Goal: Task Accomplishment & Management: Use online tool/utility

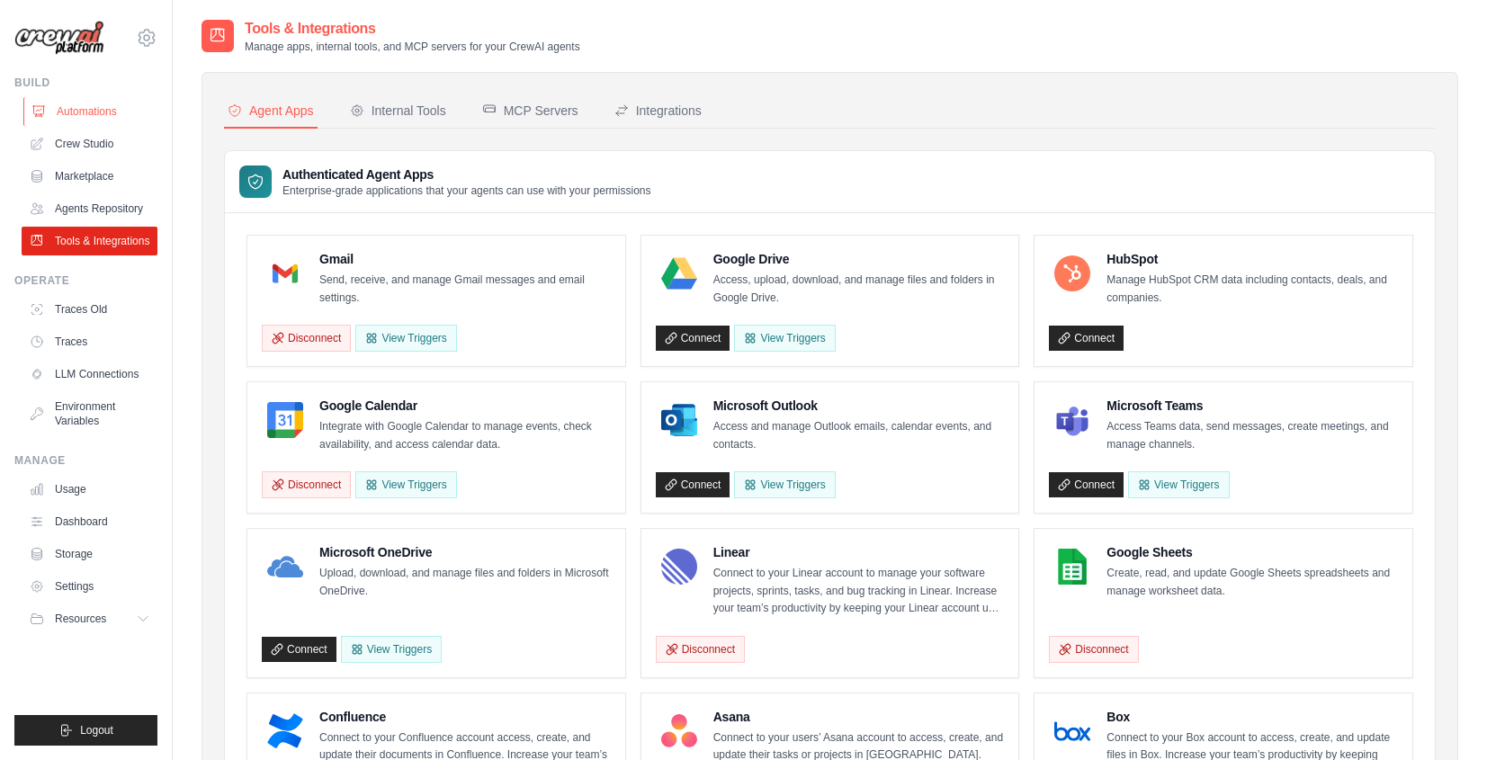
click at [54, 98] on link "Automations" at bounding box center [91, 111] width 136 height 29
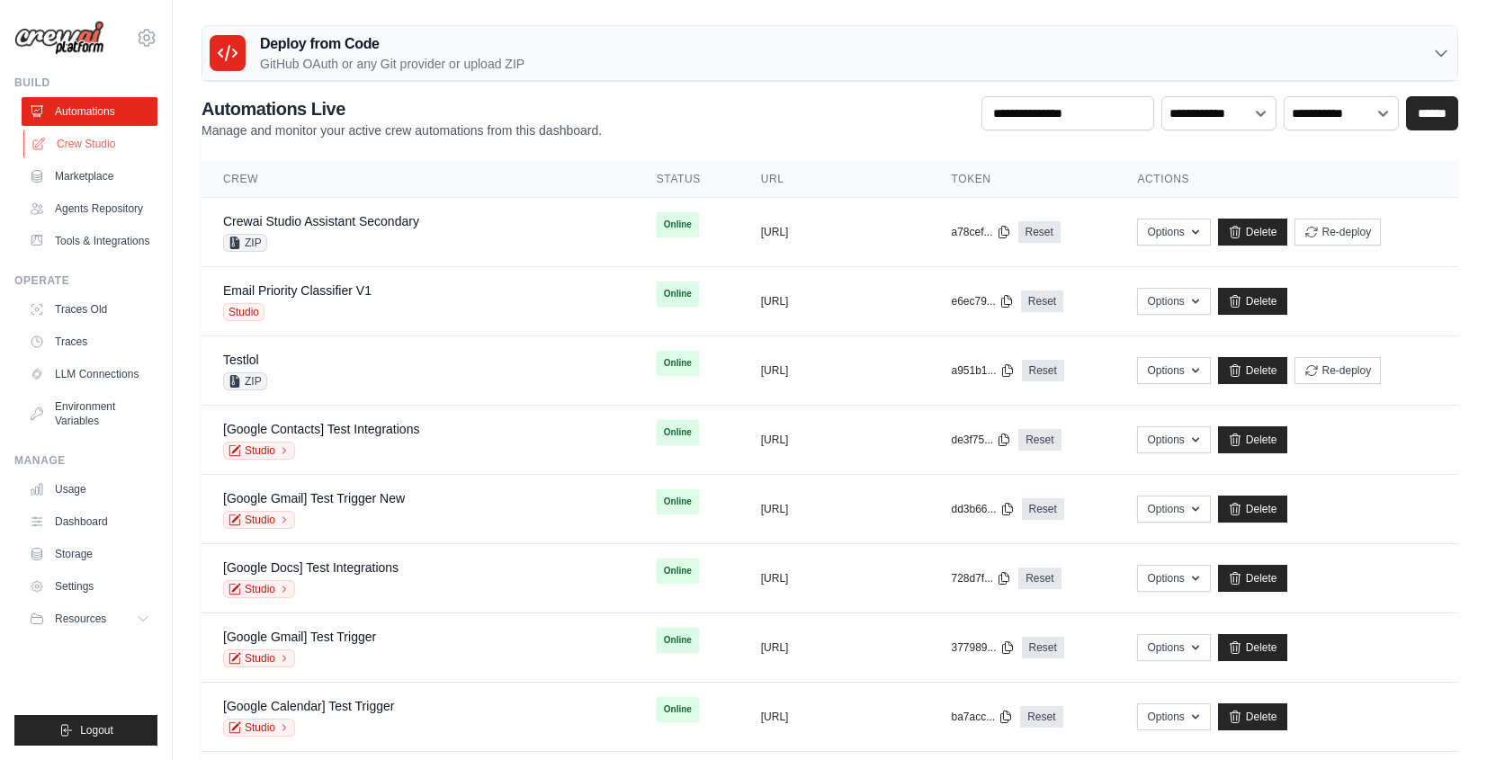
click at [93, 142] on link "Crew Studio" at bounding box center [91, 144] width 136 height 29
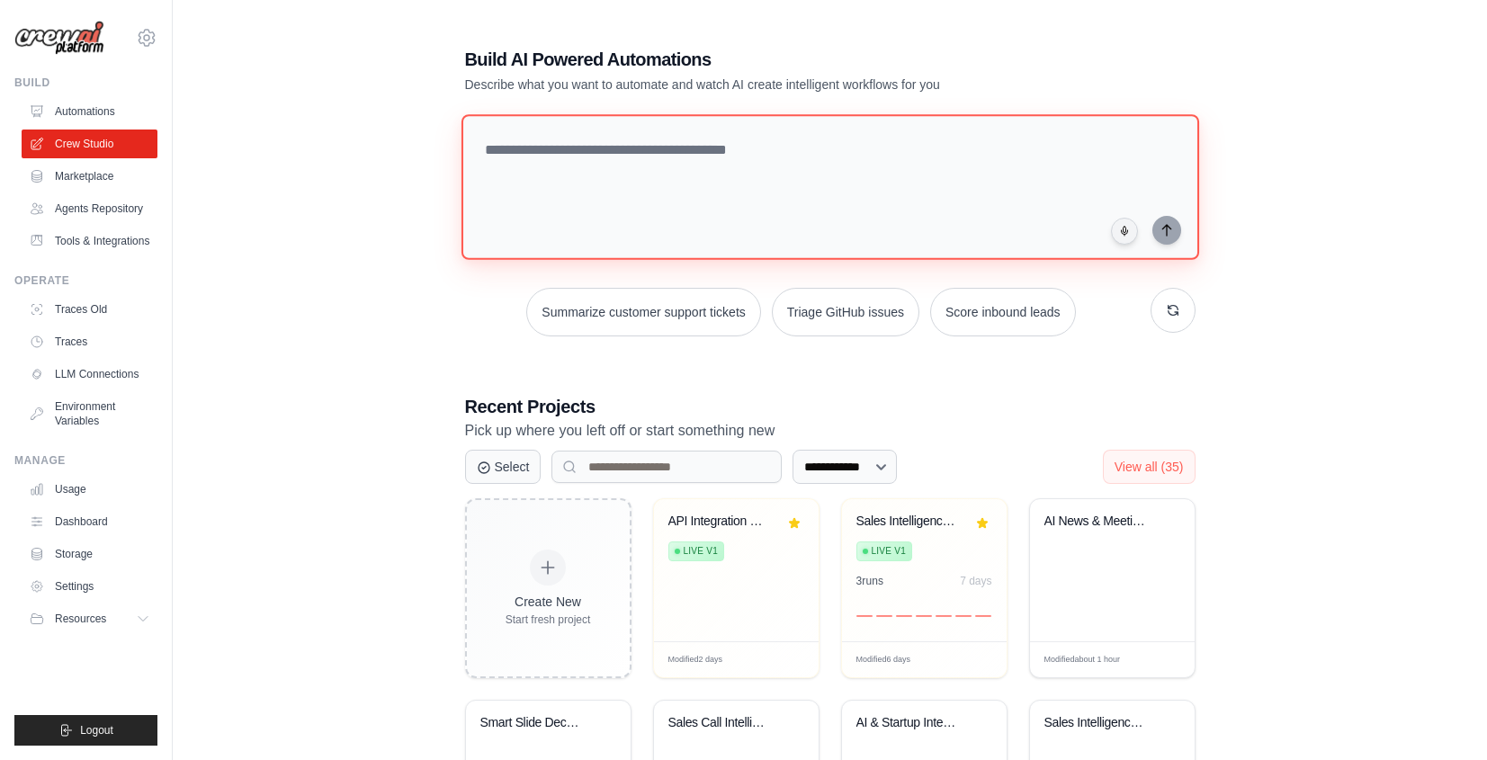
click at [883, 214] on textarea at bounding box center [830, 187] width 738 height 146
type textarea "*"
click at [682, 156] on textarea at bounding box center [840, 187] width 745 height 147
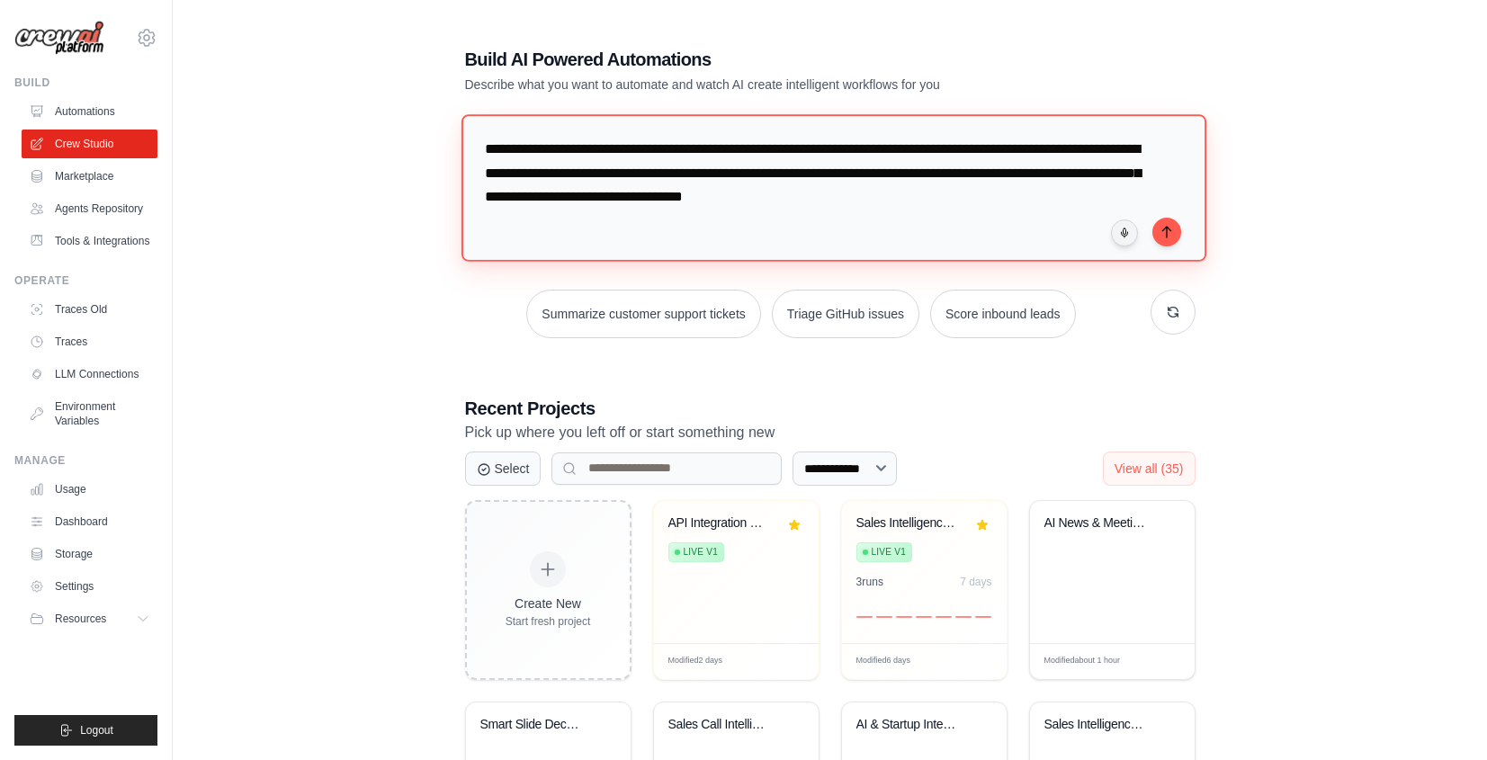
type textarea "**********"
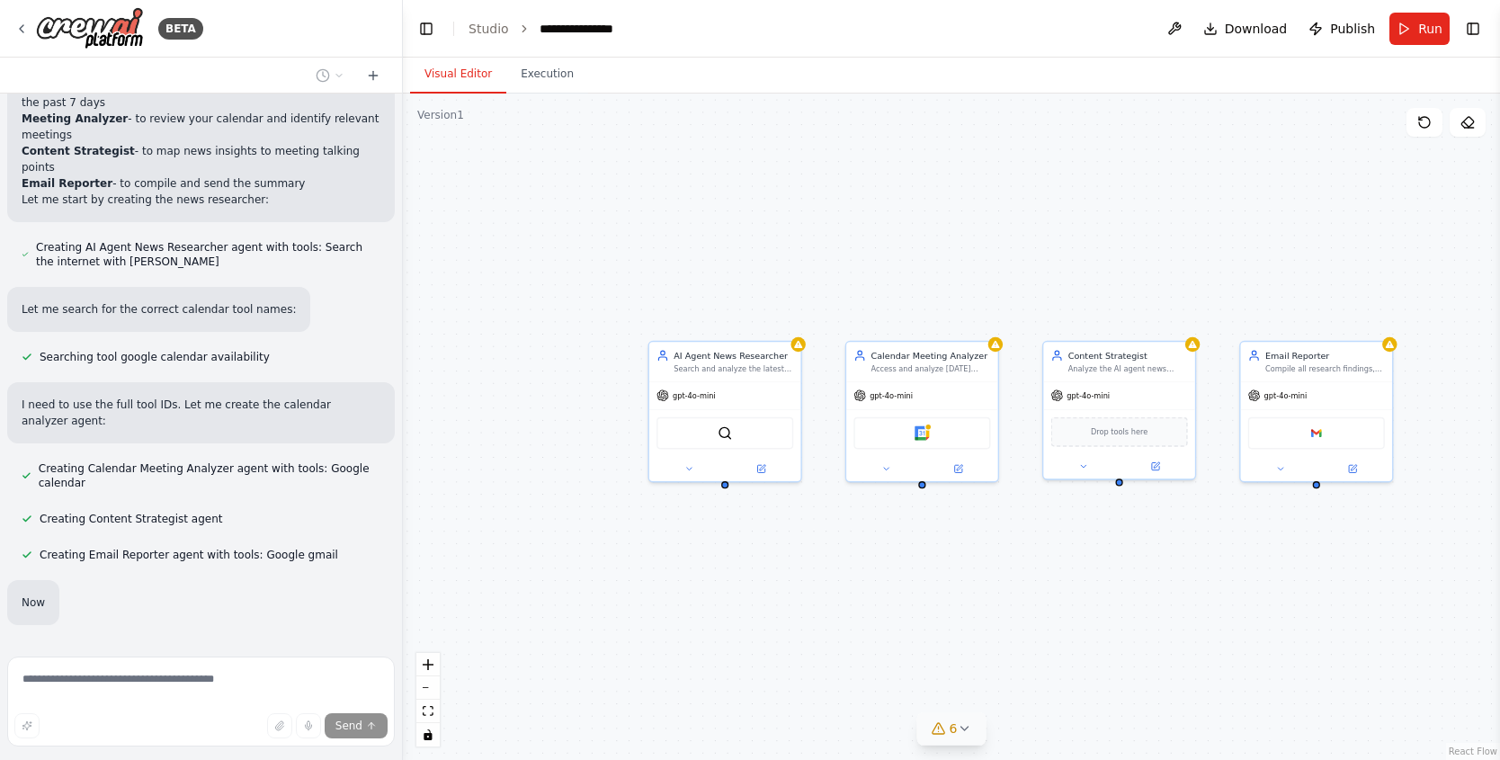
scroll to position [729, 0]
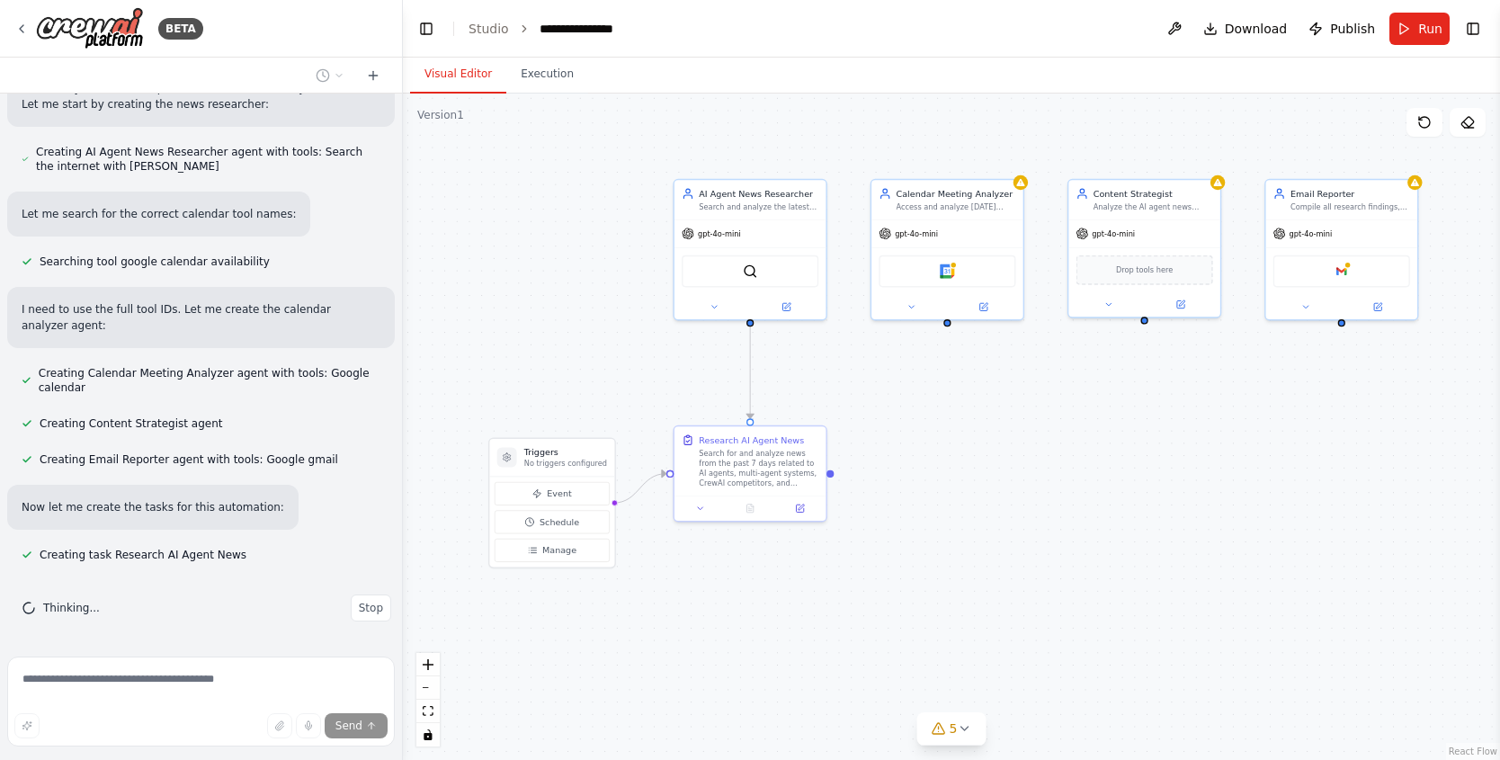
drag, startPoint x: 930, startPoint y: 621, endPoint x: 944, endPoint y: 464, distance: 157.2
click at [944, 464] on div ".deletable-edge-delete-btn { width: 20px; height: 20px; border: 0px solid #ffff…" at bounding box center [951, 427] width 1097 height 666
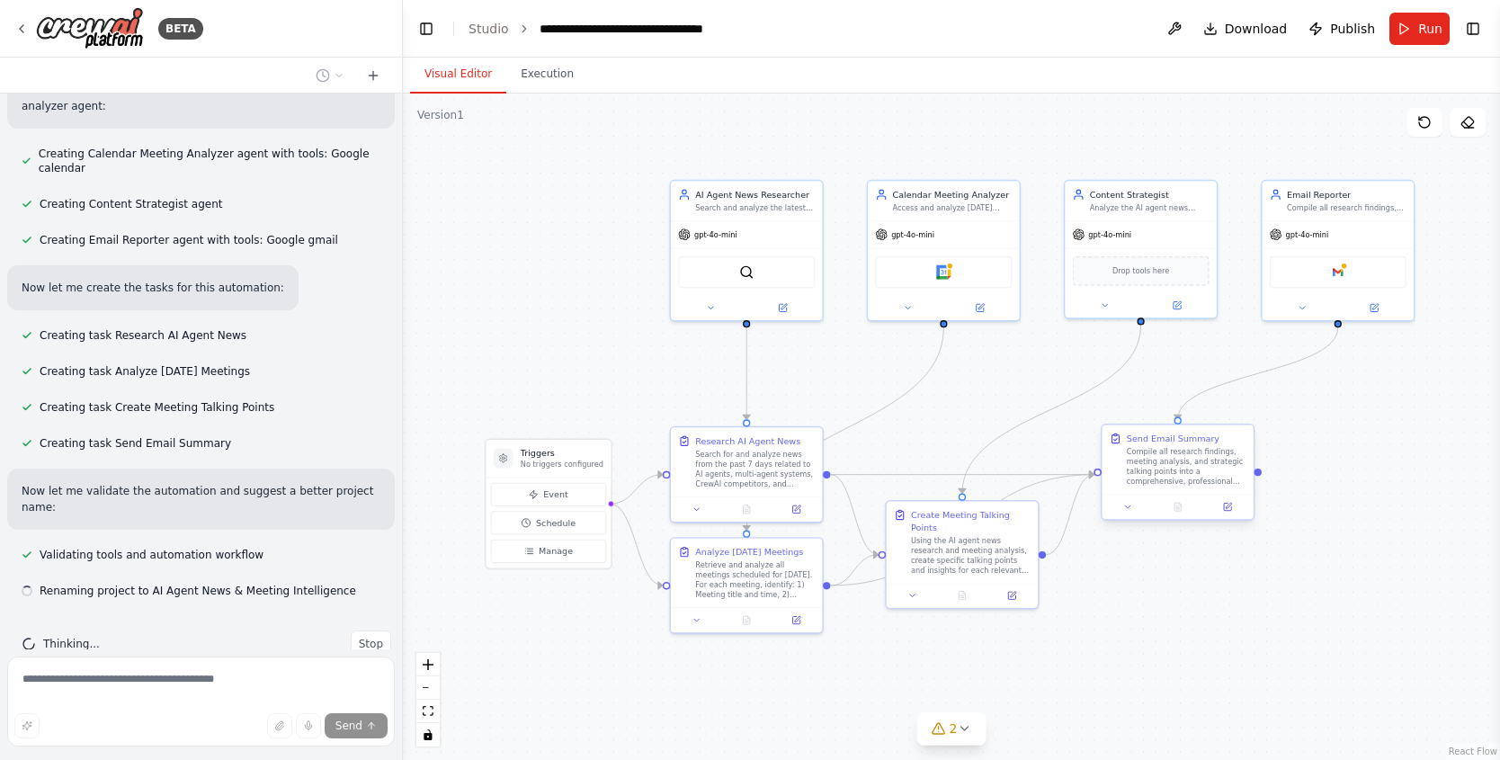
scroll to position [985, 0]
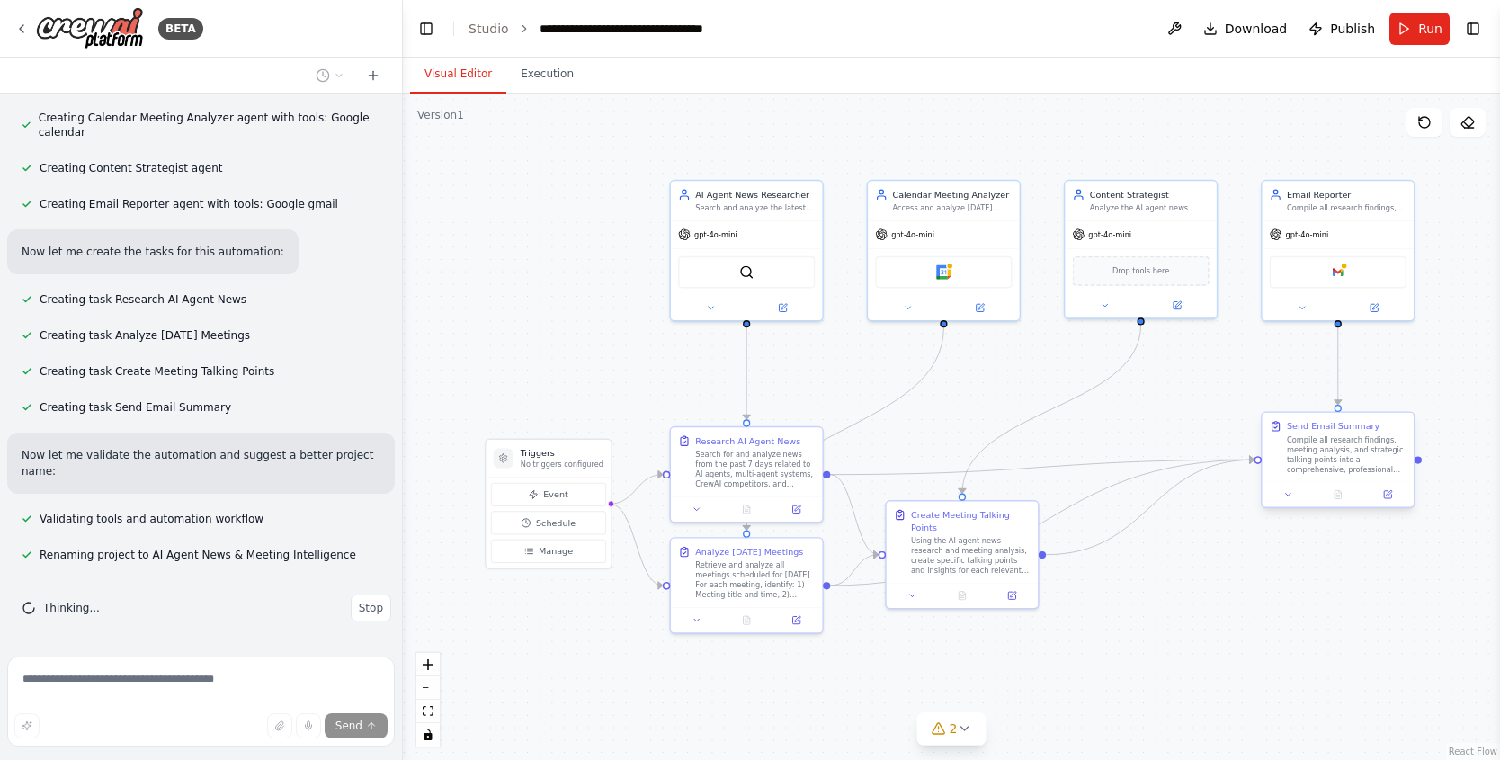
drag, startPoint x: 1148, startPoint y: 477, endPoint x: 1308, endPoint y: 470, distance: 160.3
click at [1308, 470] on div "Compile all research findings, meeting analysis, and strategic talking points i…" at bounding box center [1347, 454] width 120 height 40
drag, startPoint x: 997, startPoint y: 554, endPoint x: 1154, endPoint y: 574, distance: 157.7
click at [1154, 574] on div "Using the AI agent news research and meeting analysis, create specific talking …" at bounding box center [1138, 578] width 120 height 40
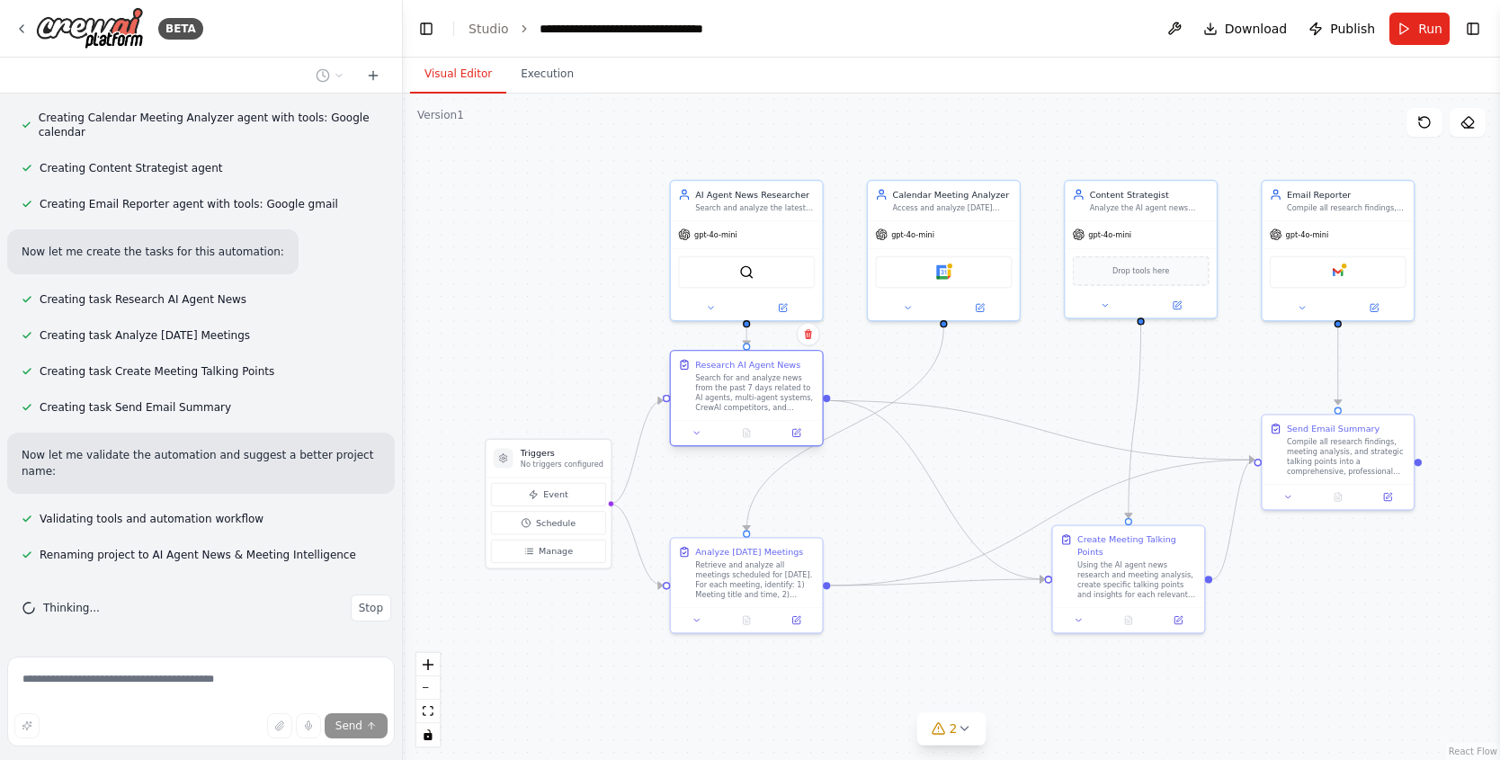
drag, startPoint x: 760, startPoint y: 490, endPoint x: 762, endPoint y: 426, distance: 63.9
click at [760, 415] on div "Research AI Agent News Search for and analyze news from the past 7 days related…" at bounding box center [747, 385] width 152 height 69
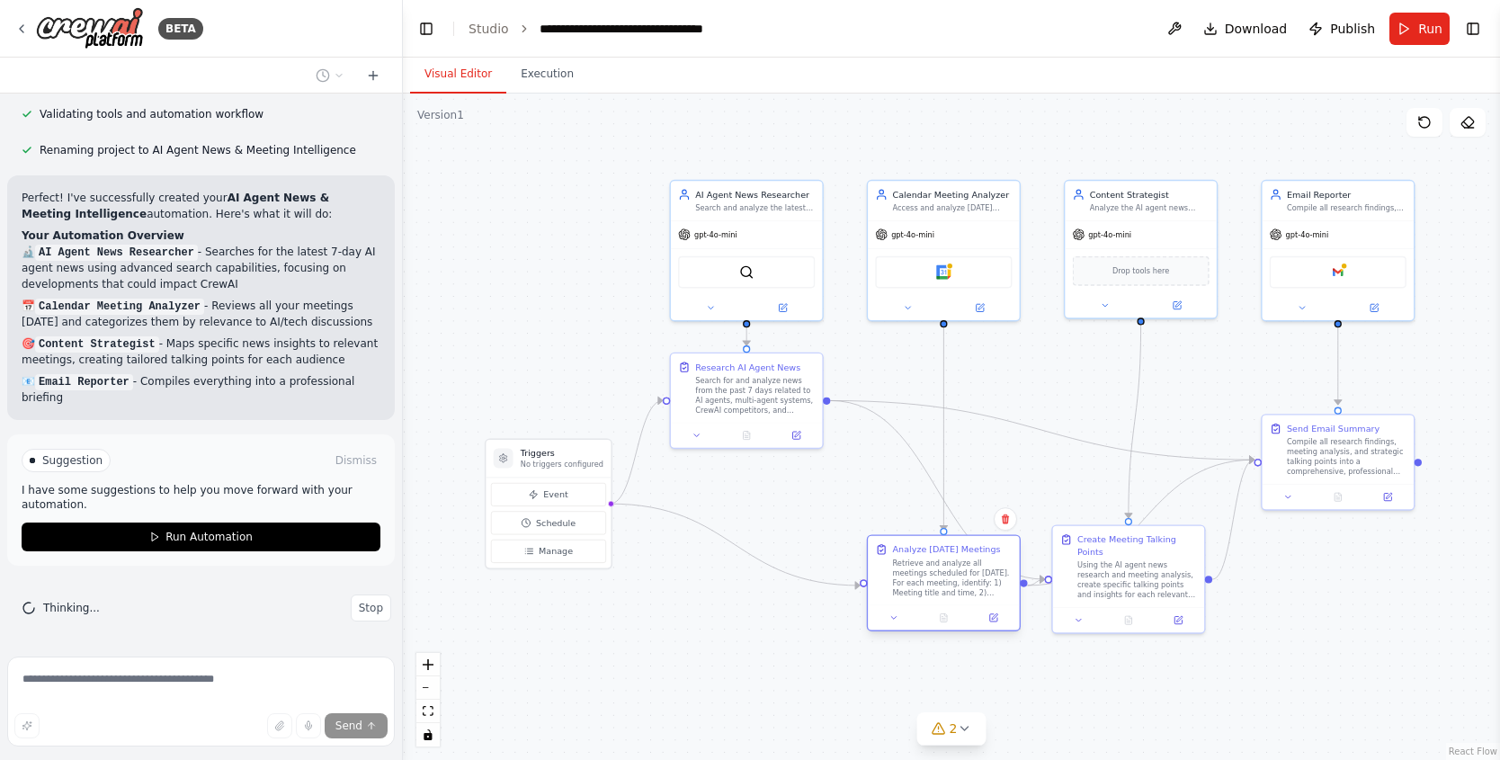
drag, startPoint x: 772, startPoint y: 574, endPoint x: 970, endPoint y: 574, distance: 197.9
click at [970, 574] on div "Retrieve and analyze all meetings scheduled for today. For each meeting, identi…" at bounding box center [953, 578] width 120 height 40
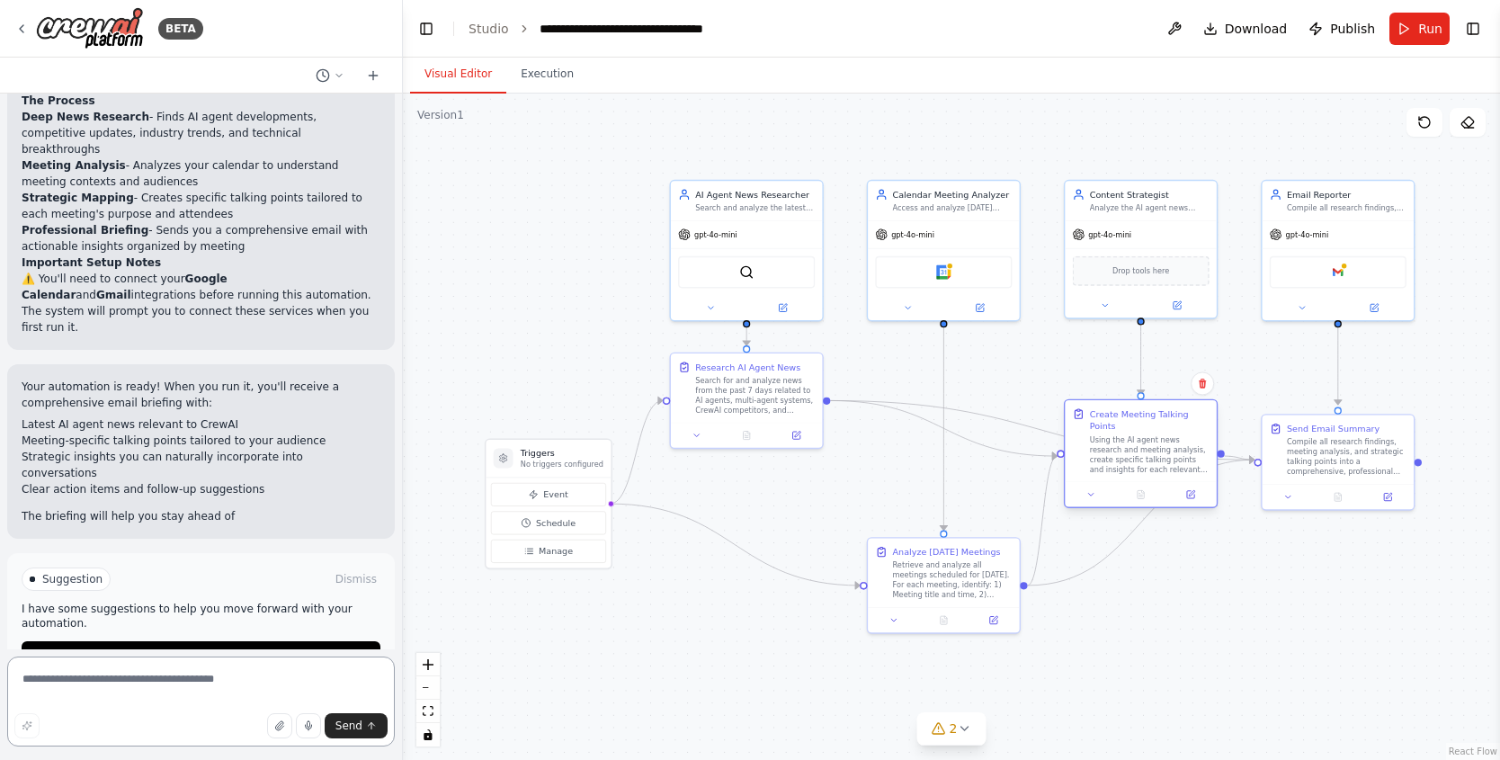
scroll to position [1724, 0]
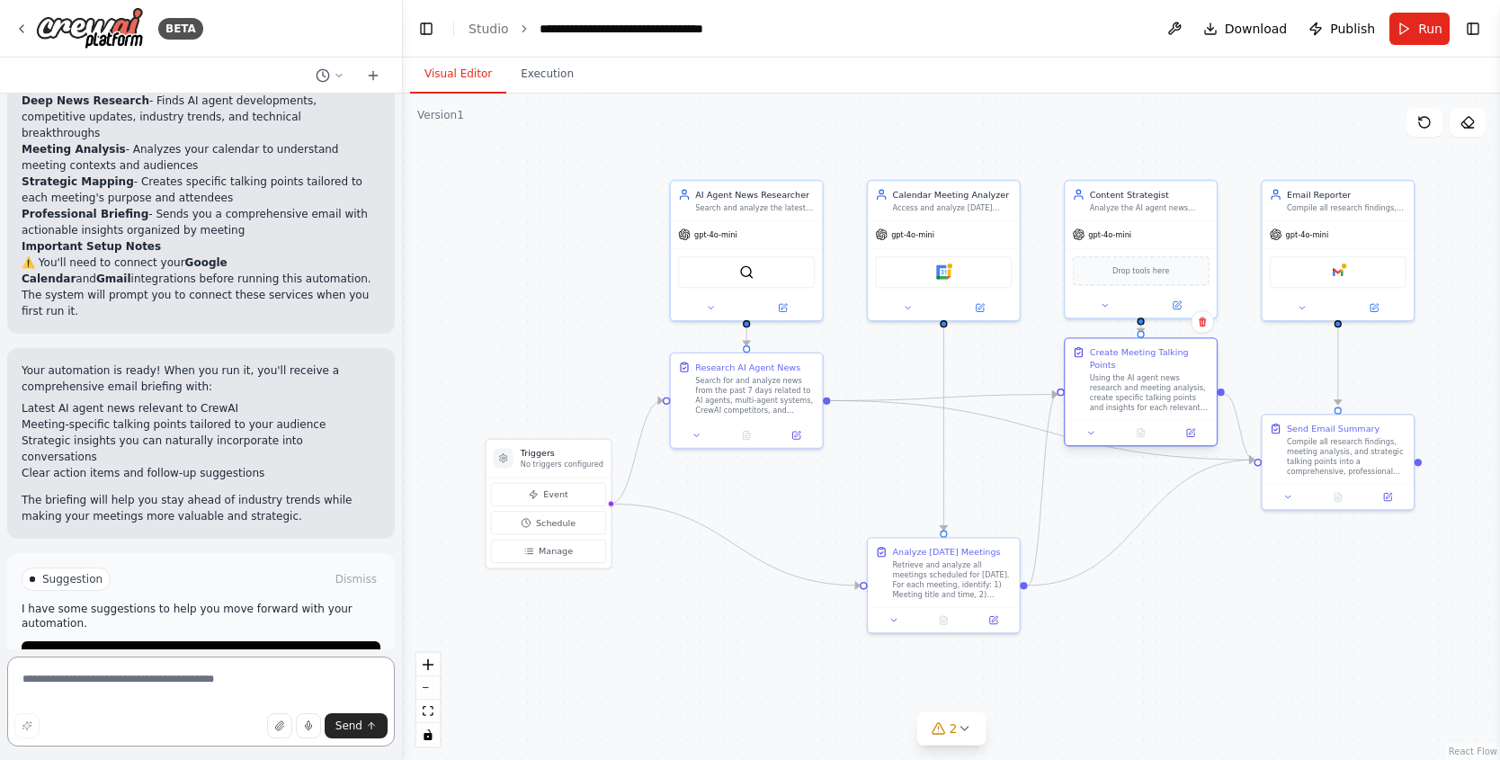
drag, startPoint x: 1114, startPoint y: 562, endPoint x: 1133, endPoint y: 383, distance: 180.1
click at [1133, 383] on div "Using the AI agent news research and meeting analysis, create specific talking …" at bounding box center [1150, 393] width 120 height 40
click at [1150, 568] on div ".deletable-edge-delete-btn { width: 20px; height: 20px; border: 0px solid #ffff…" at bounding box center [951, 427] width 1097 height 666
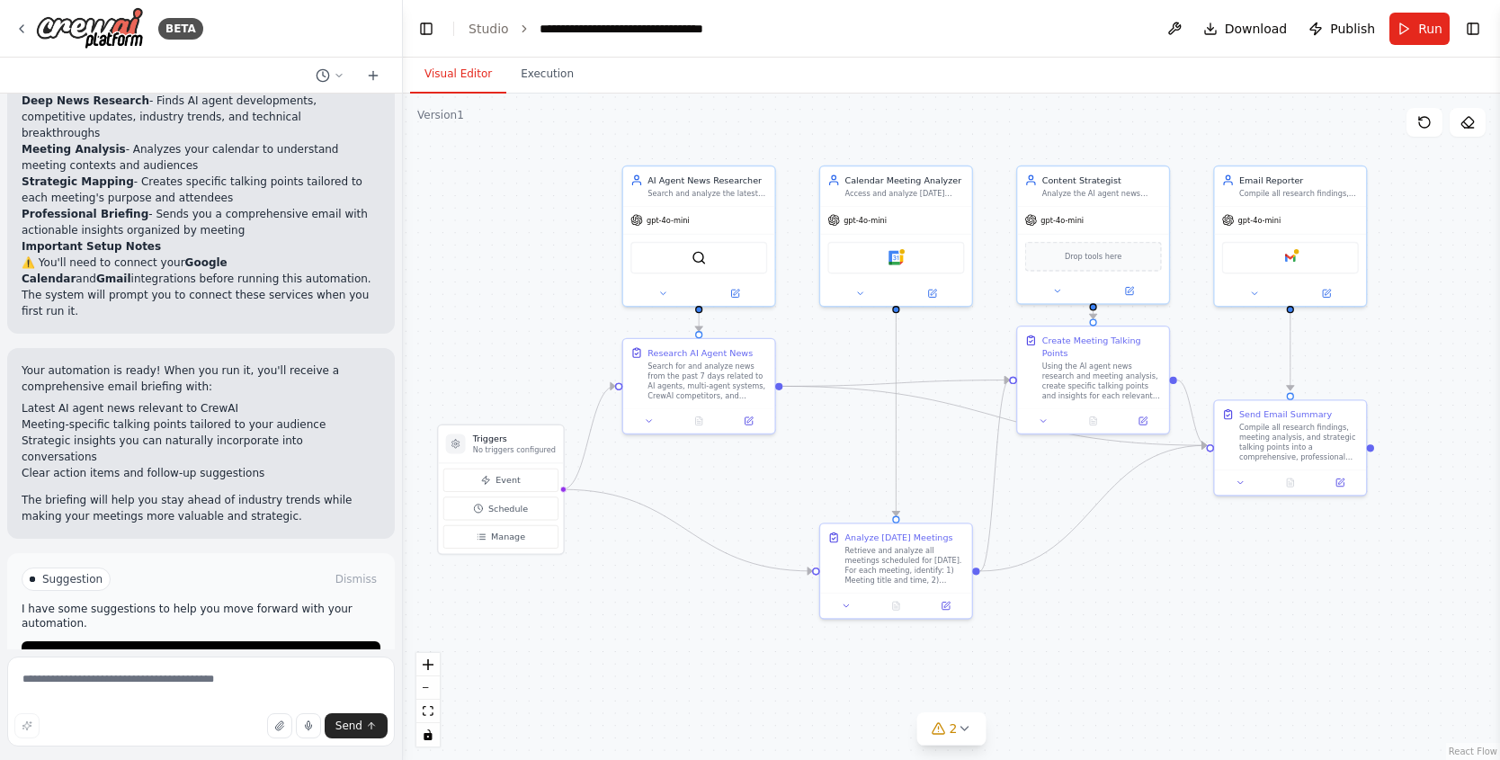
drag, startPoint x: 711, startPoint y: 657, endPoint x: 661, endPoint y: 643, distance: 51.5
click at [661, 643] on div ".deletable-edge-delete-btn { width: 20px; height: 20px; border: 0px solid #ffff…" at bounding box center [951, 427] width 1097 height 666
drag, startPoint x: 1304, startPoint y: 422, endPoint x: 1293, endPoint y: 511, distance: 89.7
click at [1294, 511] on div "Compile all research findings, meeting analysis, and strategic talking points i…" at bounding box center [1285, 526] width 120 height 40
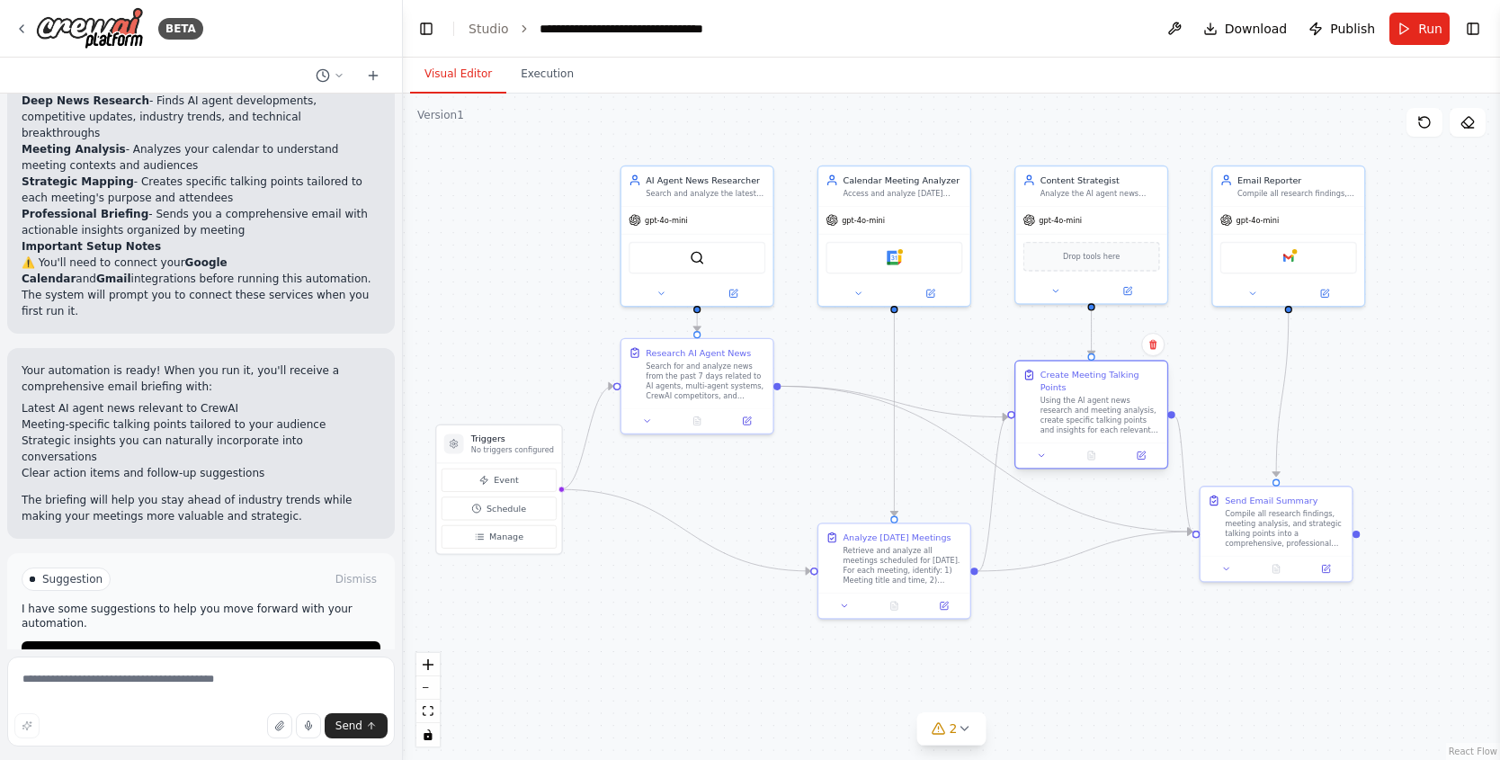
drag, startPoint x: 1087, startPoint y: 363, endPoint x: 1084, endPoint y: 391, distance: 28.0
click at [1084, 391] on div "Create Meeting Talking Points" at bounding box center [1101, 381] width 120 height 24
drag, startPoint x: 717, startPoint y: 369, endPoint x: 711, endPoint y: 413, distance: 44.4
click at [711, 413] on div "Search for and analyze news from the past 7 days related to AI agents, multi-ag…" at bounding box center [706, 428] width 120 height 40
drag, startPoint x: 764, startPoint y: 696, endPoint x: 821, endPoint y: 647, distance: 75.9
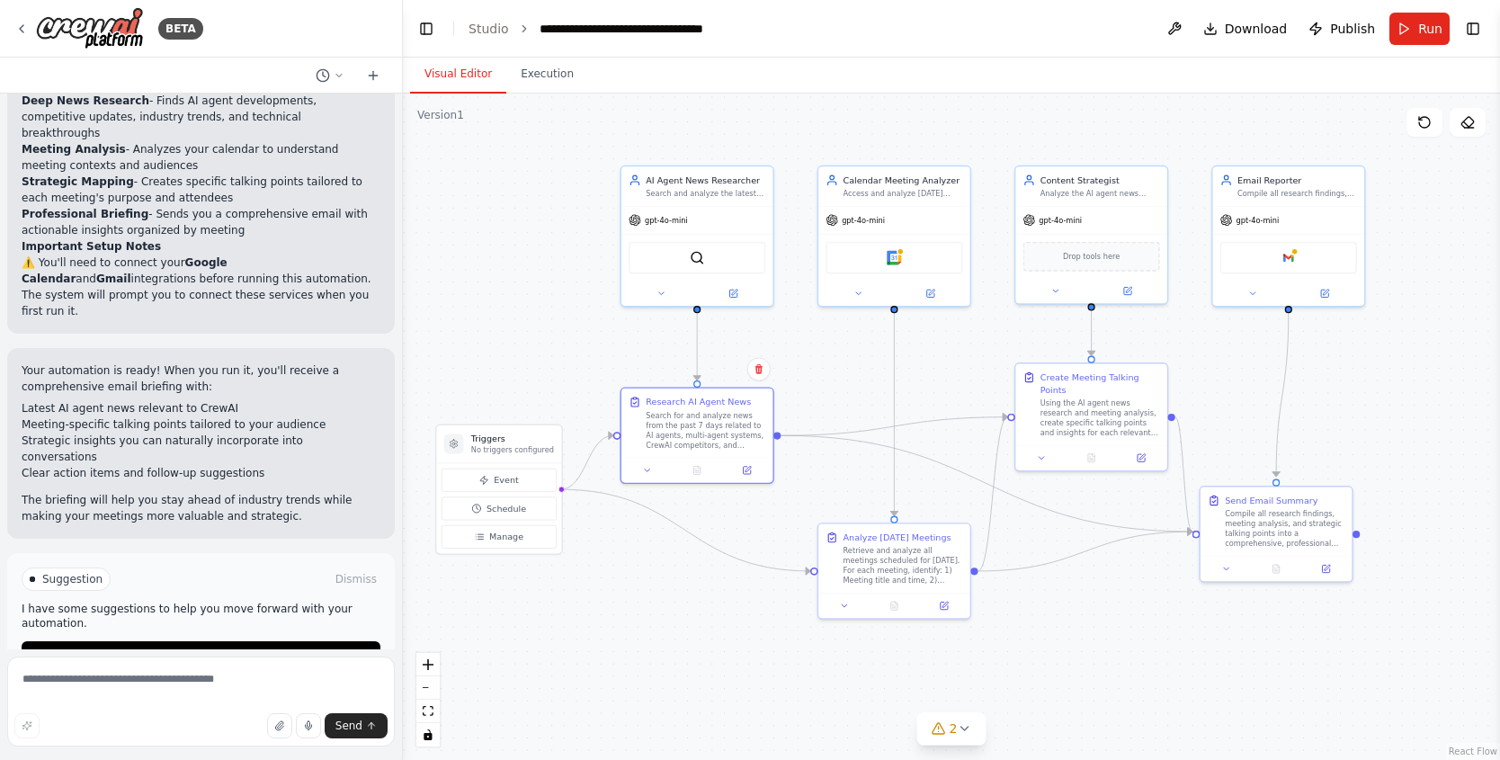
click at [765, 696] on div ".deletable-edge-delete-btn { width: 20px; height: 20px; border: 0px solid #ffff…" at bounding box center [951, 427] width 1097 height 666
drag, startPoint x: 1266, startPoint y: 537, endPoint x: 1283, endPoint y: 537, distance: 17.1
click at [1283, 537] on div "Compile all research findings, meeting analysis, and strategic talking points i…" at bounding box center [1299, 526] width 120 height 40
click at [1175, 656] on div ".deletable-edge-delete-btn { width: 20px; height: 20px; border: 0px solid #ffff…" at bounding box center [951, 427] width 1097 height 666
click at [1170, 651] on div ".deletable-edge-delete-btn { width: 20px; height: 20px; border: 0px solid #ffff…" at bounding box center [951, 427] width 1097 height 666
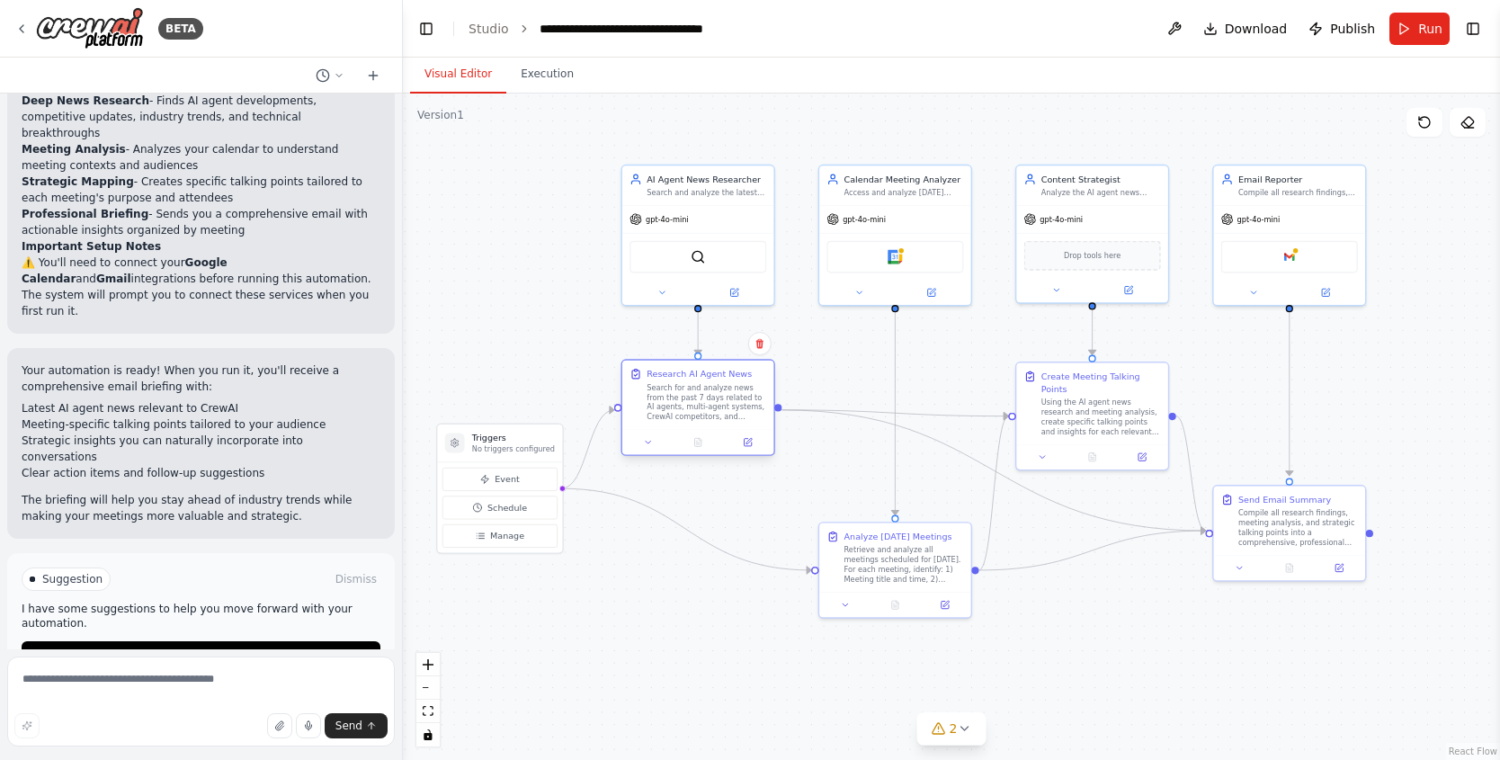
drag, startPoint x: 757, startPoint y: 417, endPoint x: 755, endPoint y: 402, distance: 15.5
click at [755, 402] on div "Search for and analyze news from the past 7 days related to AI agents, multi-ag…" at bounding box center [707, 402] width 120 height 40
click at [756, 425] on div "Search for and analyze news from the past 7 days related to AI agents, multi-ag…" at bounding box center [707, 415] width 120 height 40
click at [805, 721] on div ".deletable-edge-delete-btn { width: 20px; height: 20px; border: 0px solid #ffff…" at bounding box center [951, 427] width 1097 height 666
click at [1436, 10] on header "**********" at bounding box center [951, 29] width 1097 height 58
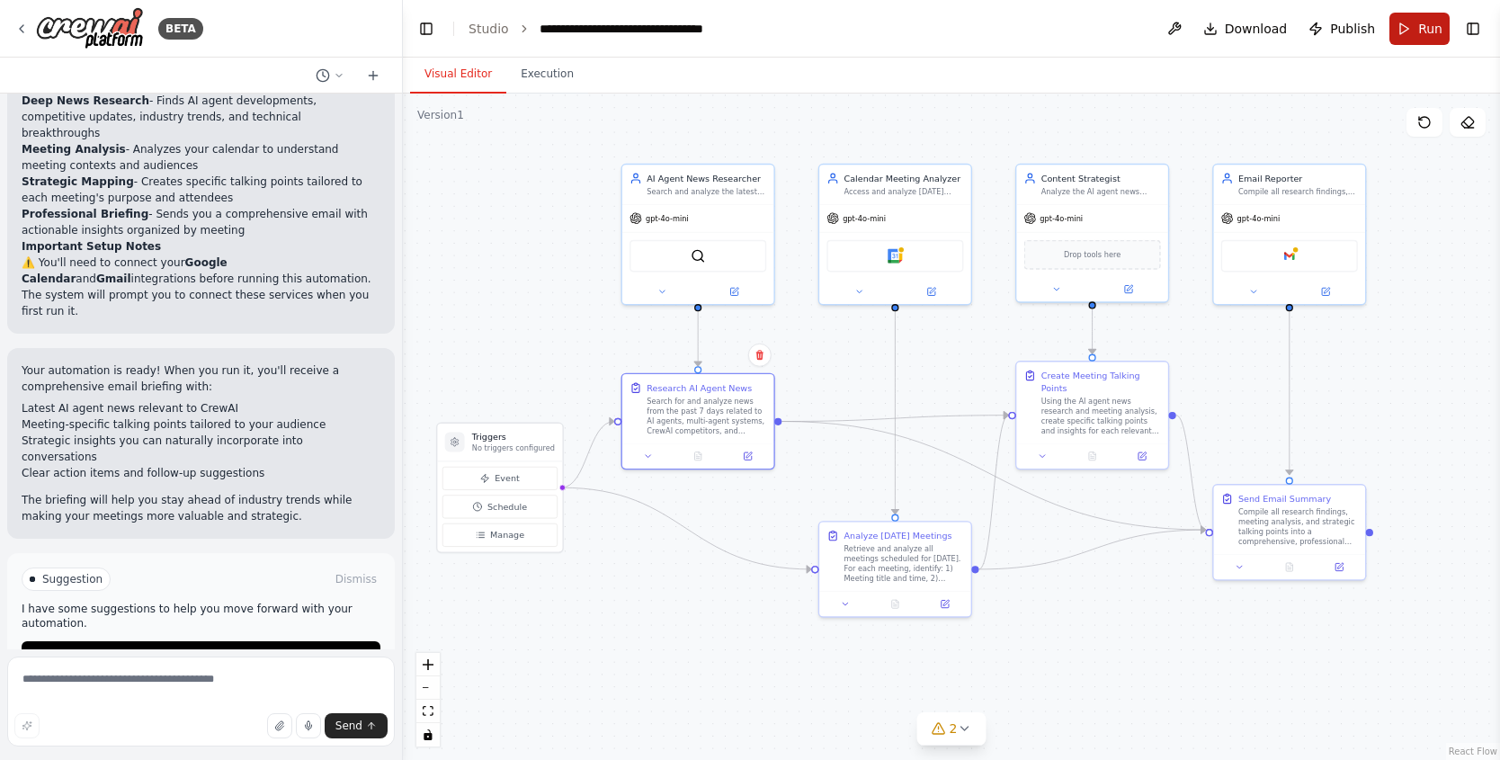
click at [1428, 18] on button "Run" at bounding box center [1420, 29] width 60 height 32
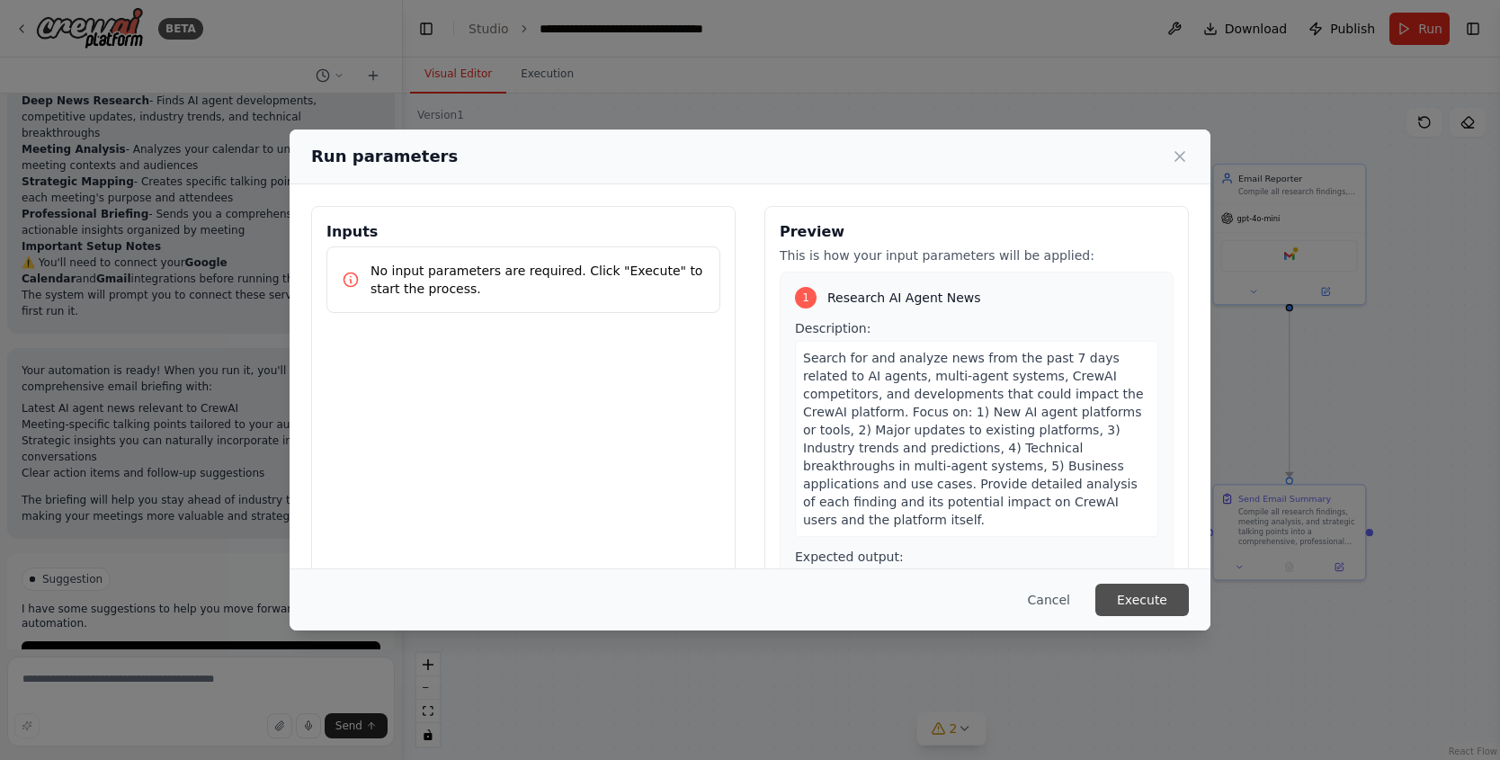
click at [1125, 596] on button "Execute" at bounding box center [1143, 600] width 94 height 32
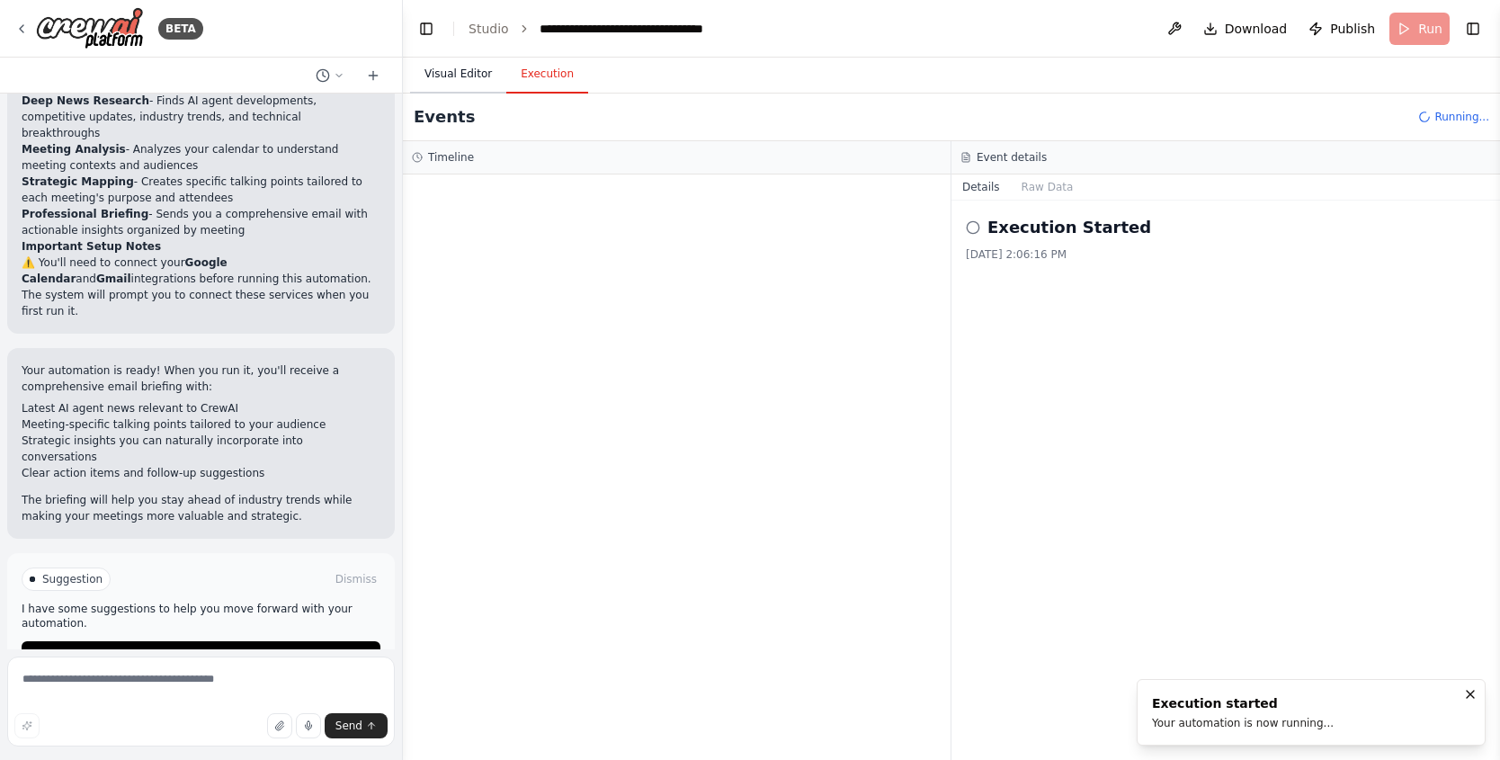
click at [490, 67] on button "Visual Editor" at bounding box center [458, 75] width 96 height 38
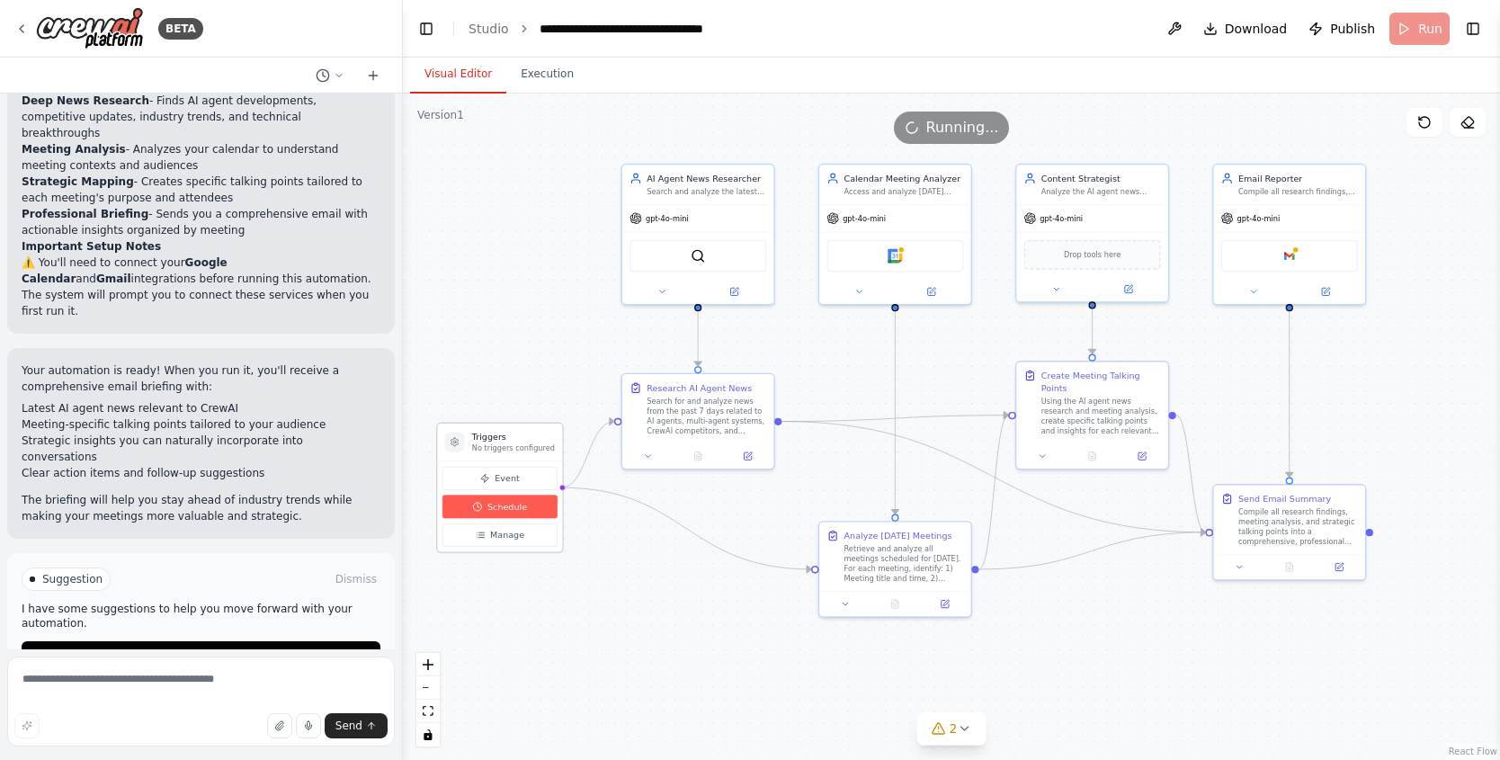
click at [519, 510] on span "Schedule" at bounding box center [507, 507] width 40 height 13
click at [514, 505] on span "Schedule" at bounding box center [507, 507] width 40 height 13
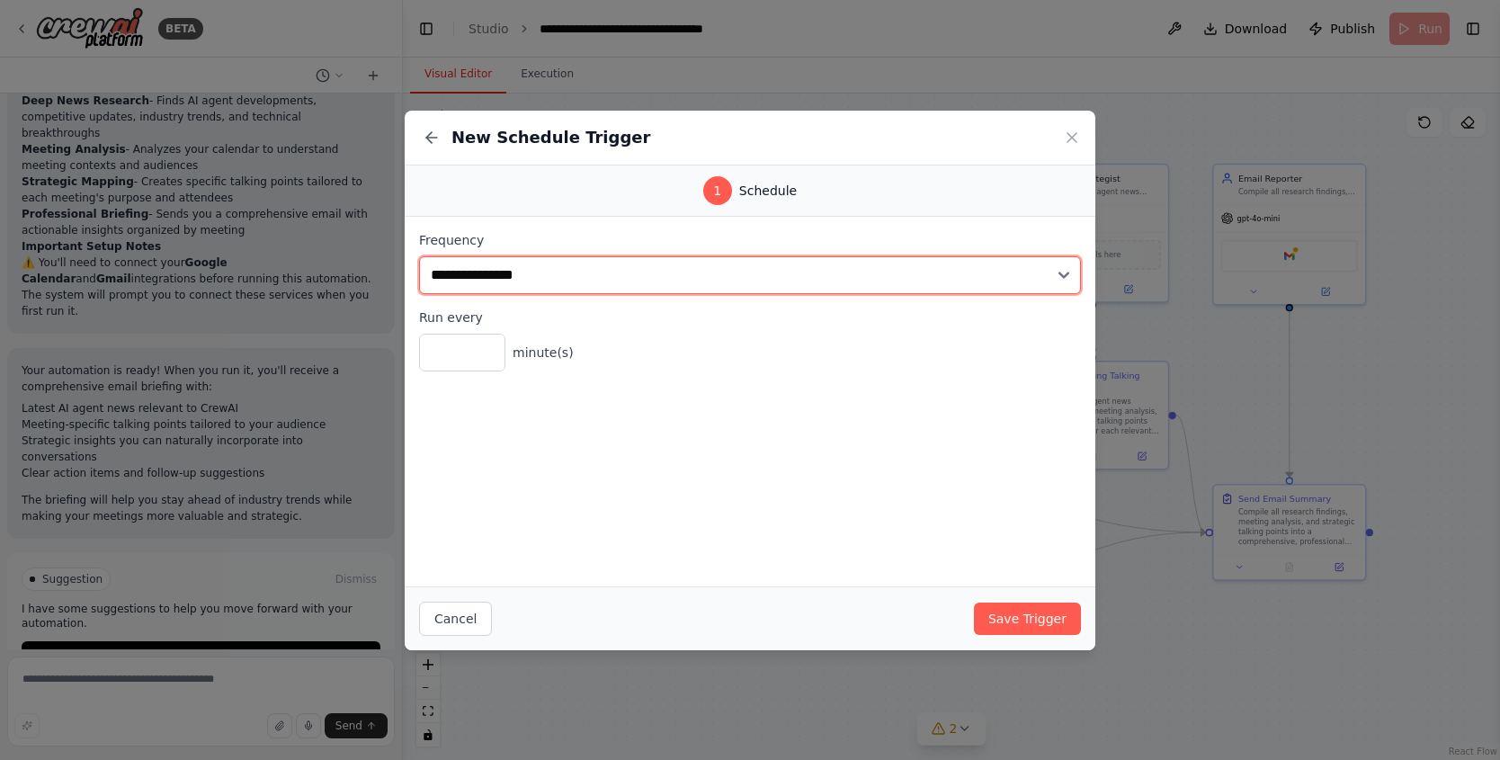
click at [550, 276] on select "**********" at bounding box center [750, 275] width 662 height 38
select select "*****"
click at [419, 256] on select "**********" at bounding box center [750, 275] width 662 height 38
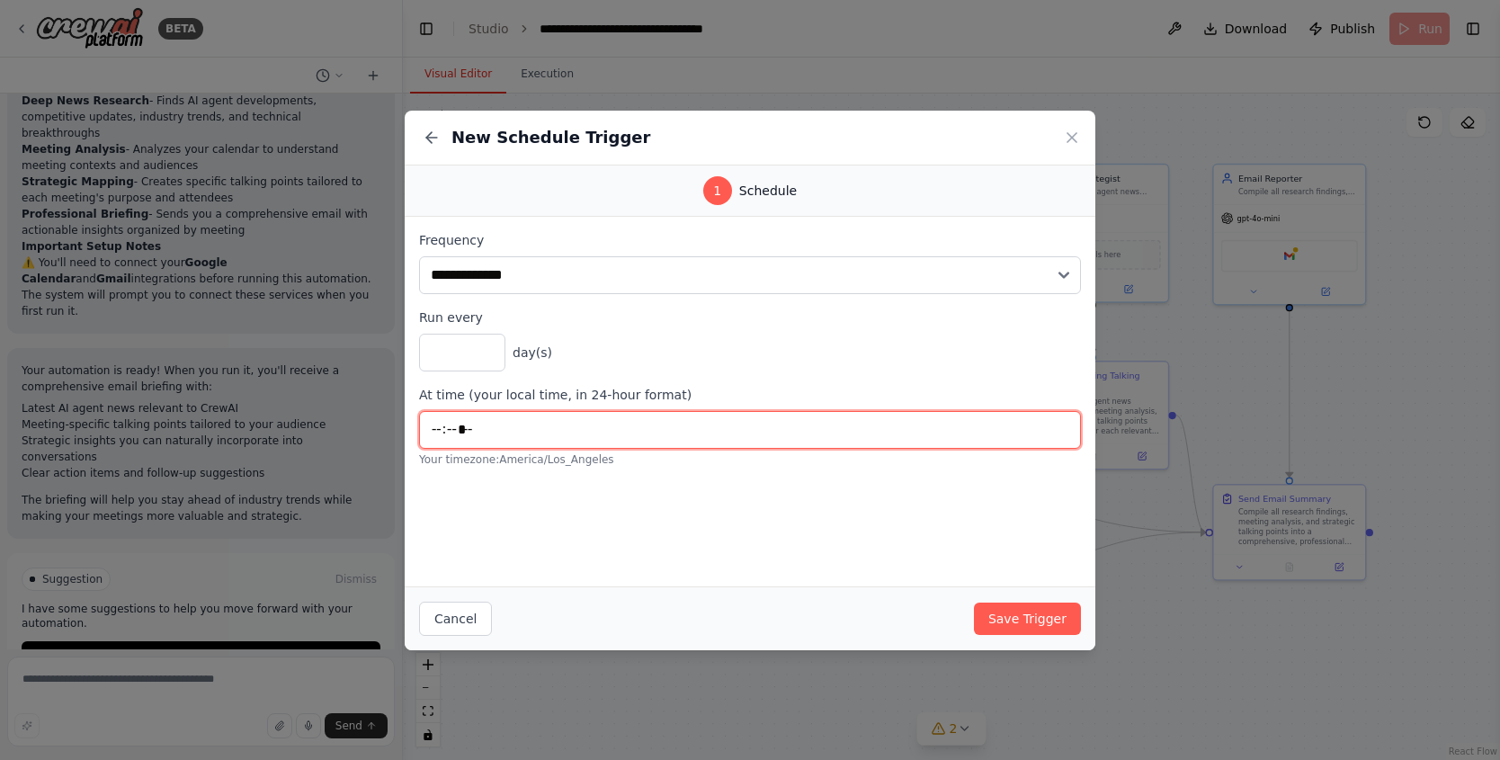
click at [479, 432] on input "*****" at bounding box center [750, 430] width 662 height 38
type input "*****"
click at [444, 430] on input "time" at bounding box center [750, 430] width 662 height 38
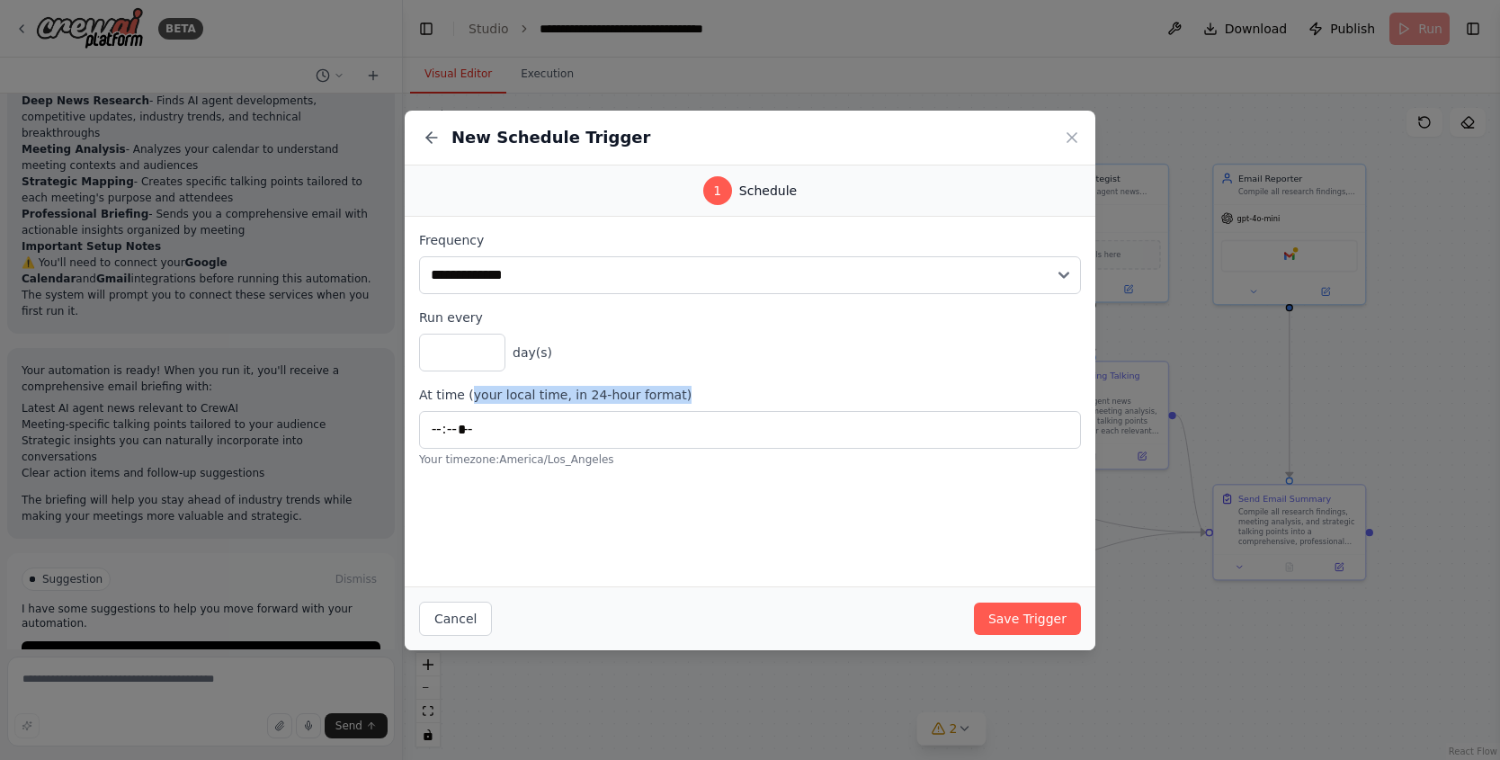
drag, startPoint x: 468, startPoint y: 389, endPoint x: 679, endPoint y: 389, distance: 211.4
click at [679, 389] on label "At time (your local time, in 24-hour format)" at bounding box center [750, 395] width 662 height 18
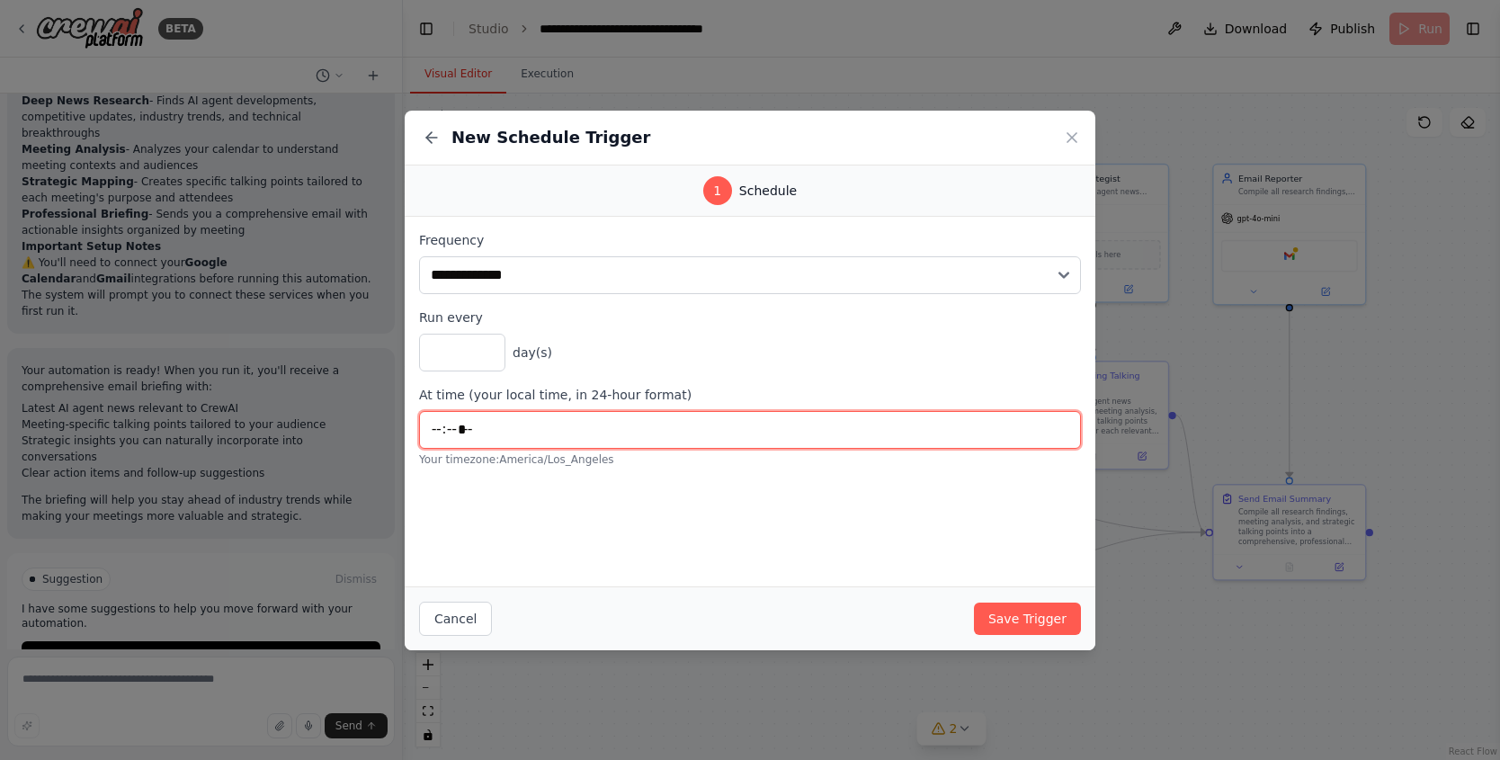
click at [442, 430] on input "time" at bounding box center [750, 430] width 662 height 38
type input "*****"
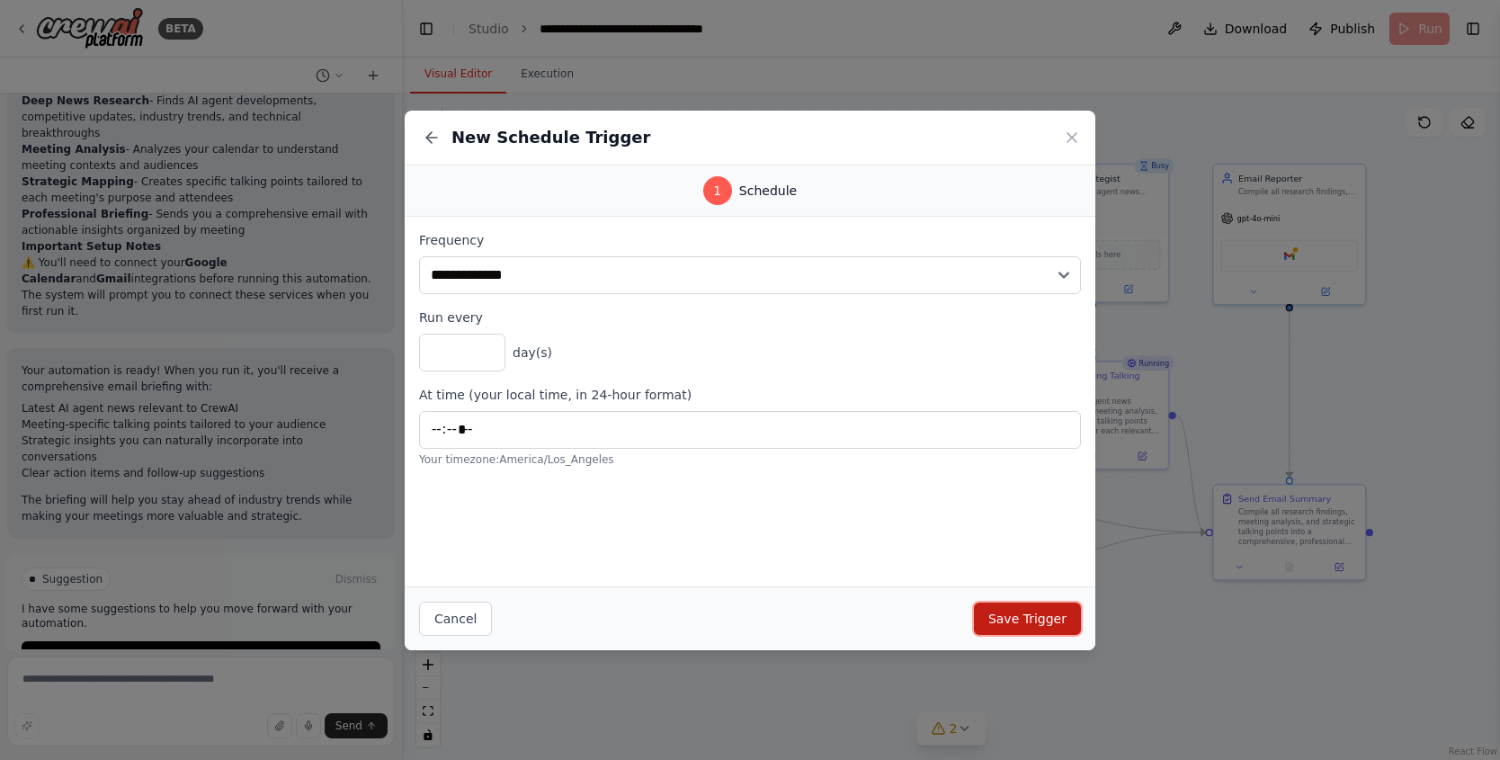
click at [1002, 613] on button "Save Trigger" at bounding box center [1027, 619] width 107 height 32
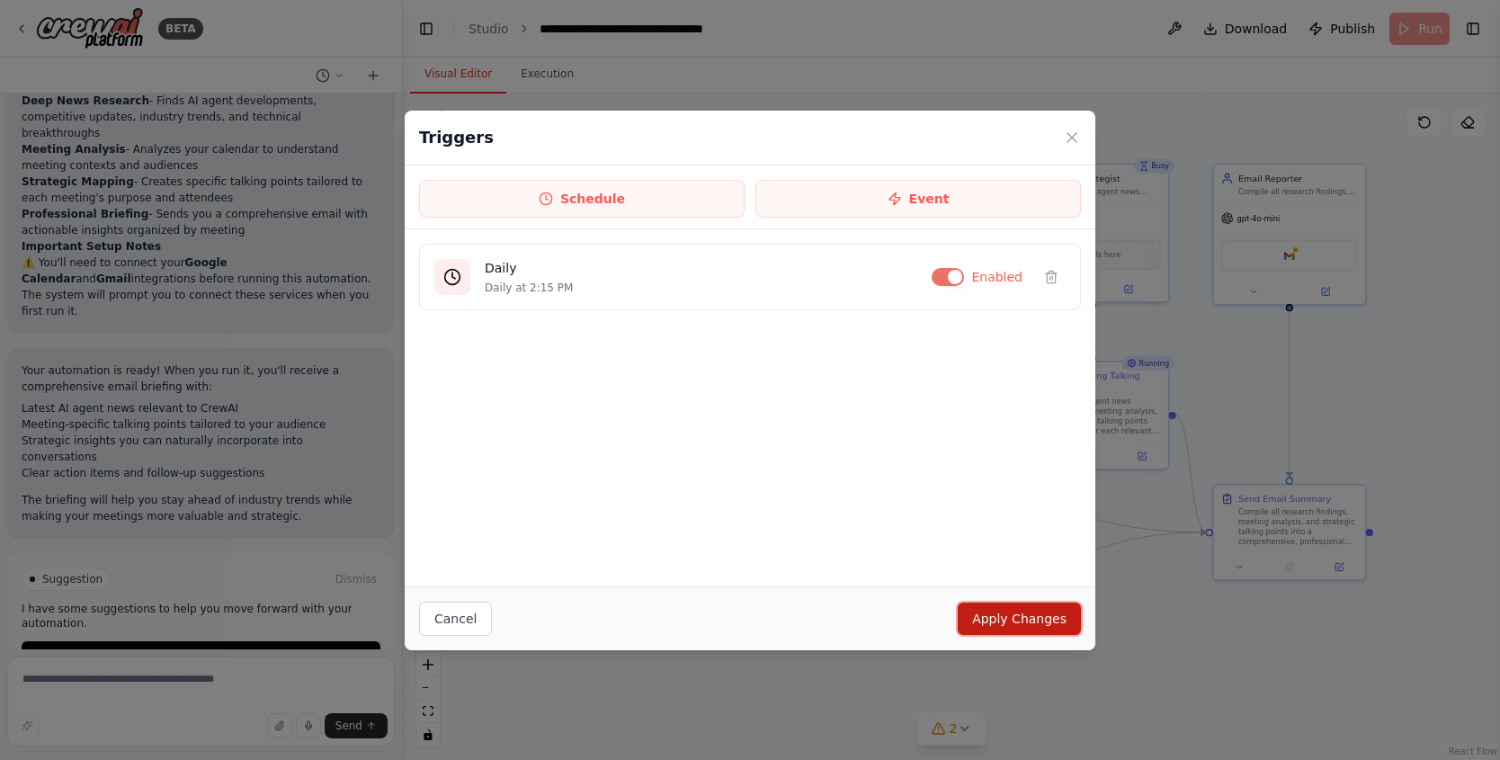
click at [1075, 609] on button "Apply Changes" at bounding box center [1019, 619] width 123 height 32
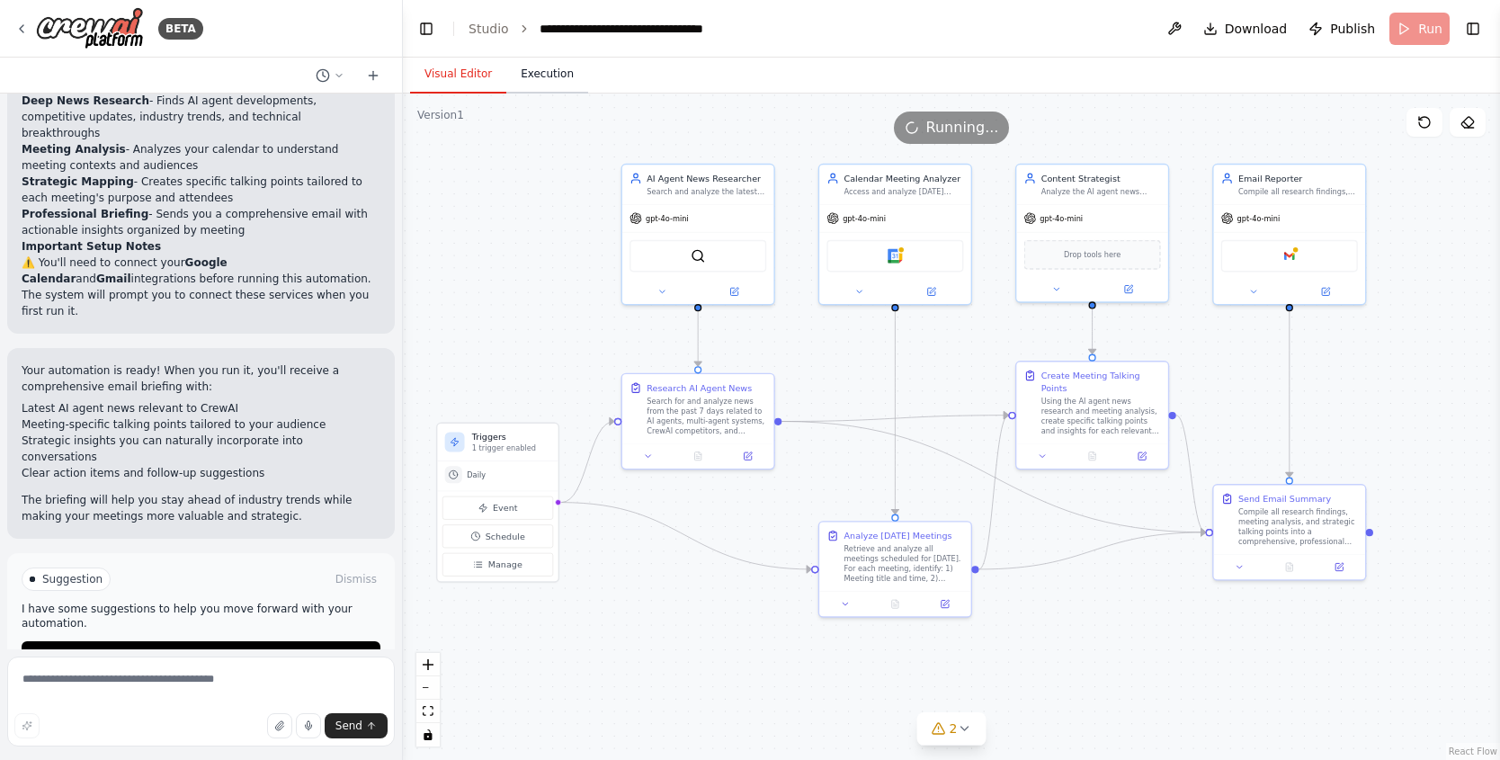
click at [549, 74] on button "Execution" at bounding box center [547, 75] width 82 height 38
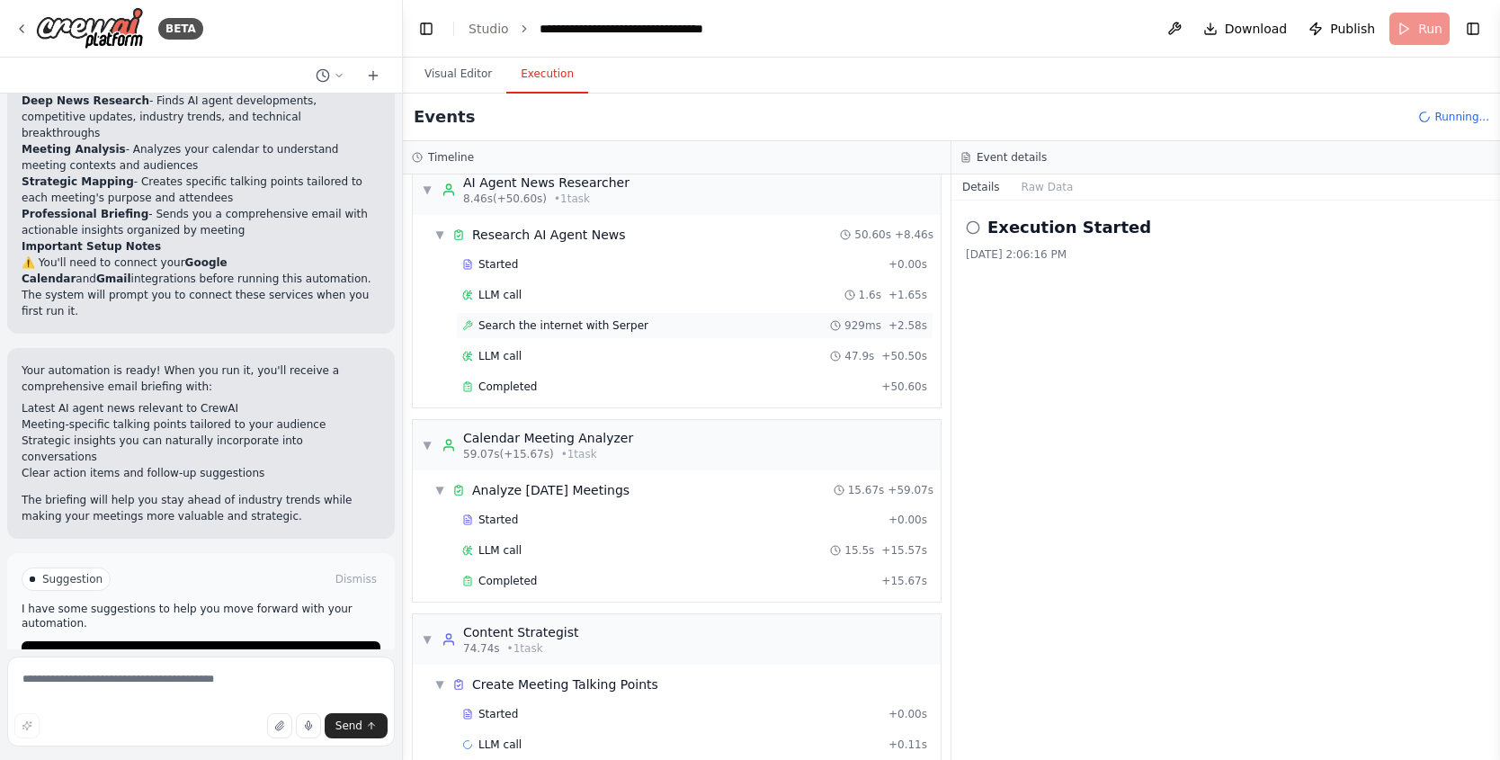
scroll to position [46, 0]
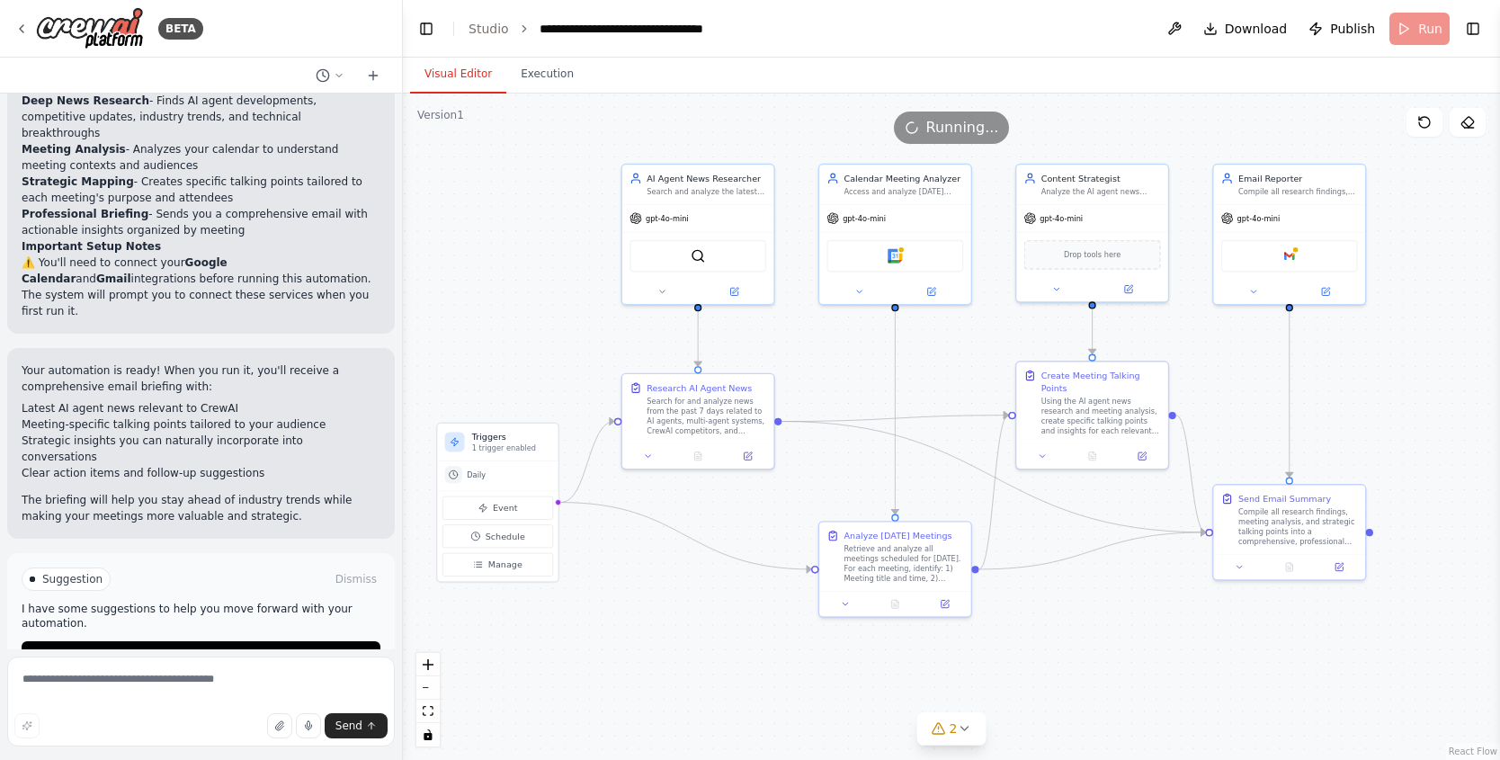
click at [450, 78] on button "Visual Editor" at bounding box center [458, 75] width 96 height 38
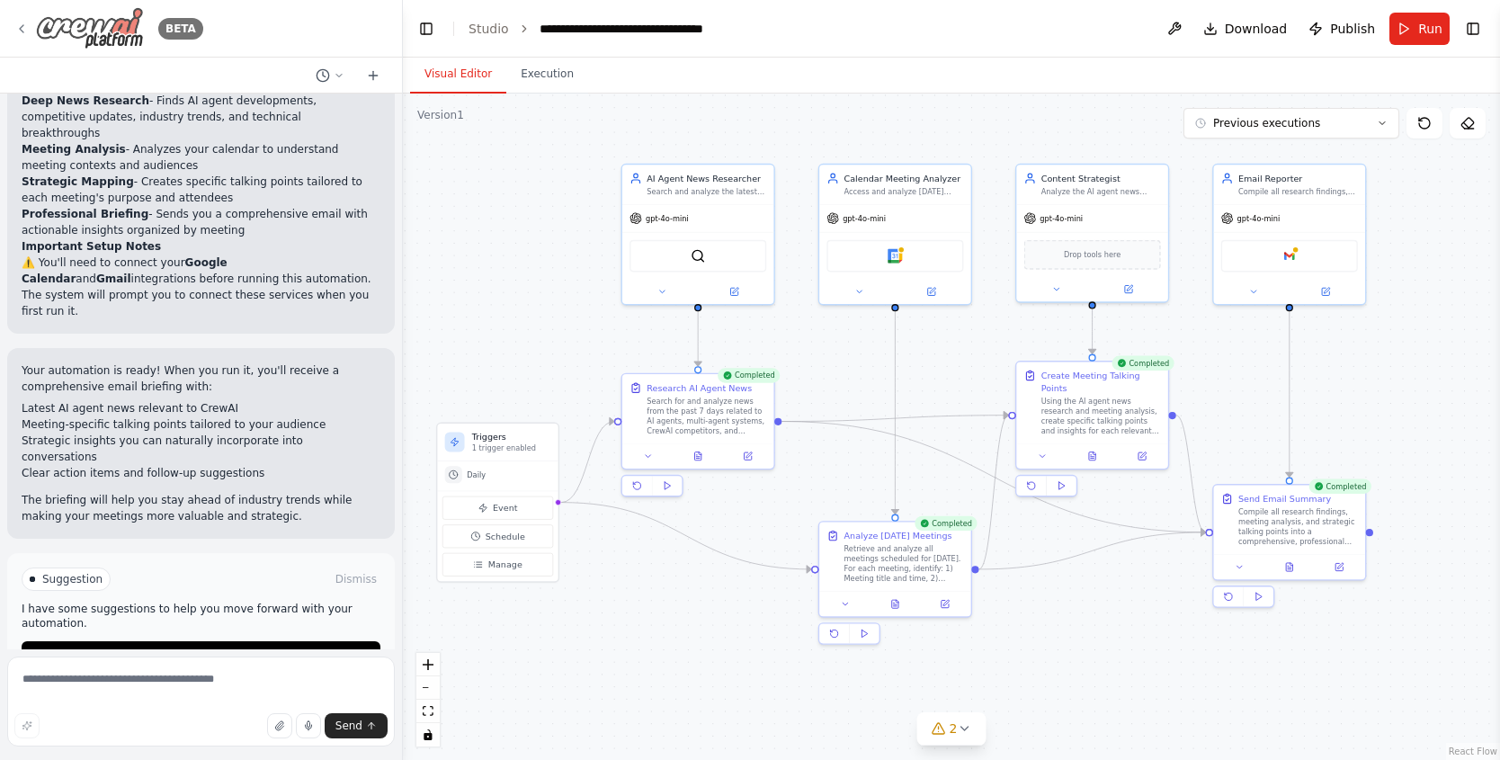
click at [29, 22] on div "BETA" at bounding box center [108, 28] width 189 height 42
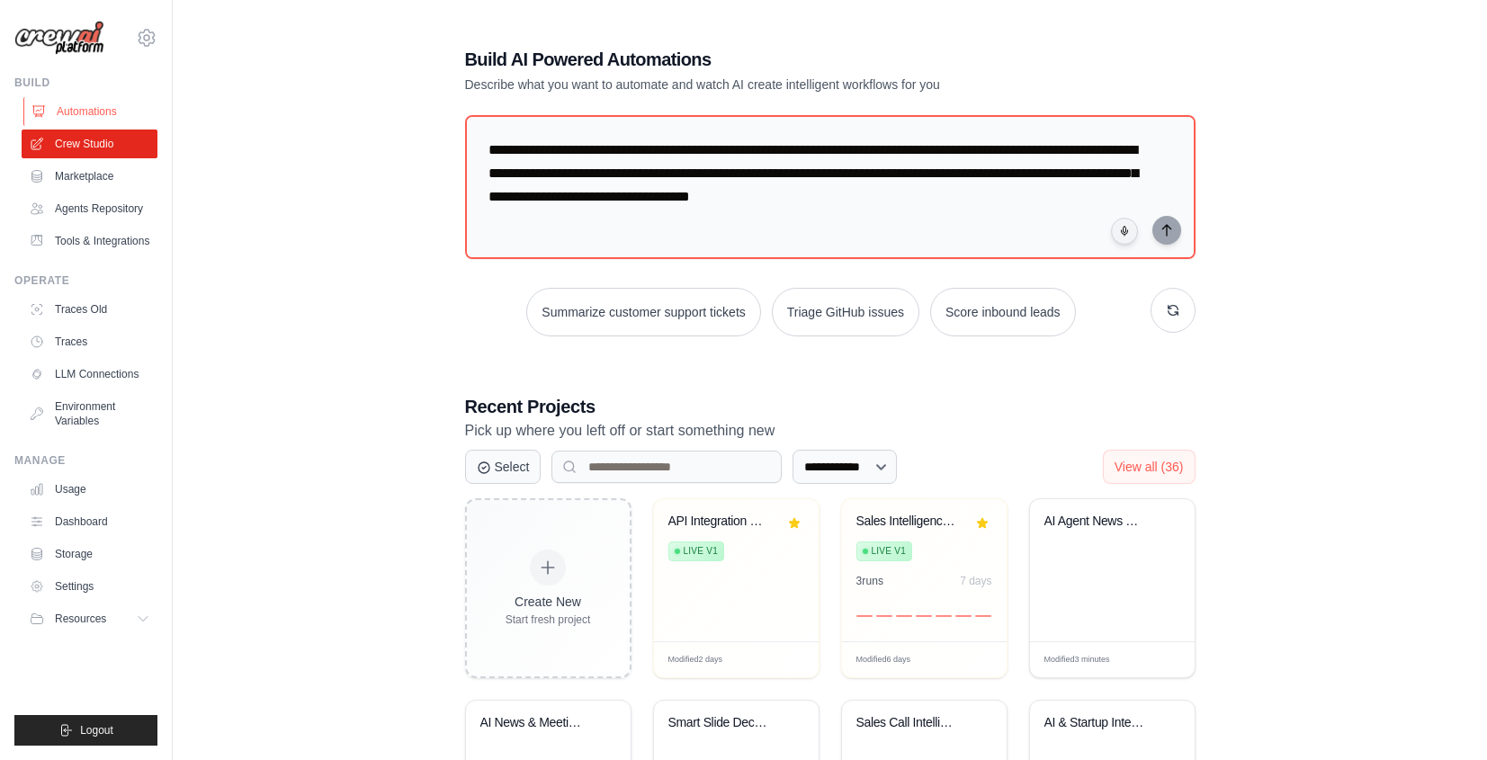
click at [61, 105] on link "Automations" at bounding box center [91, 111] width 136 height 29
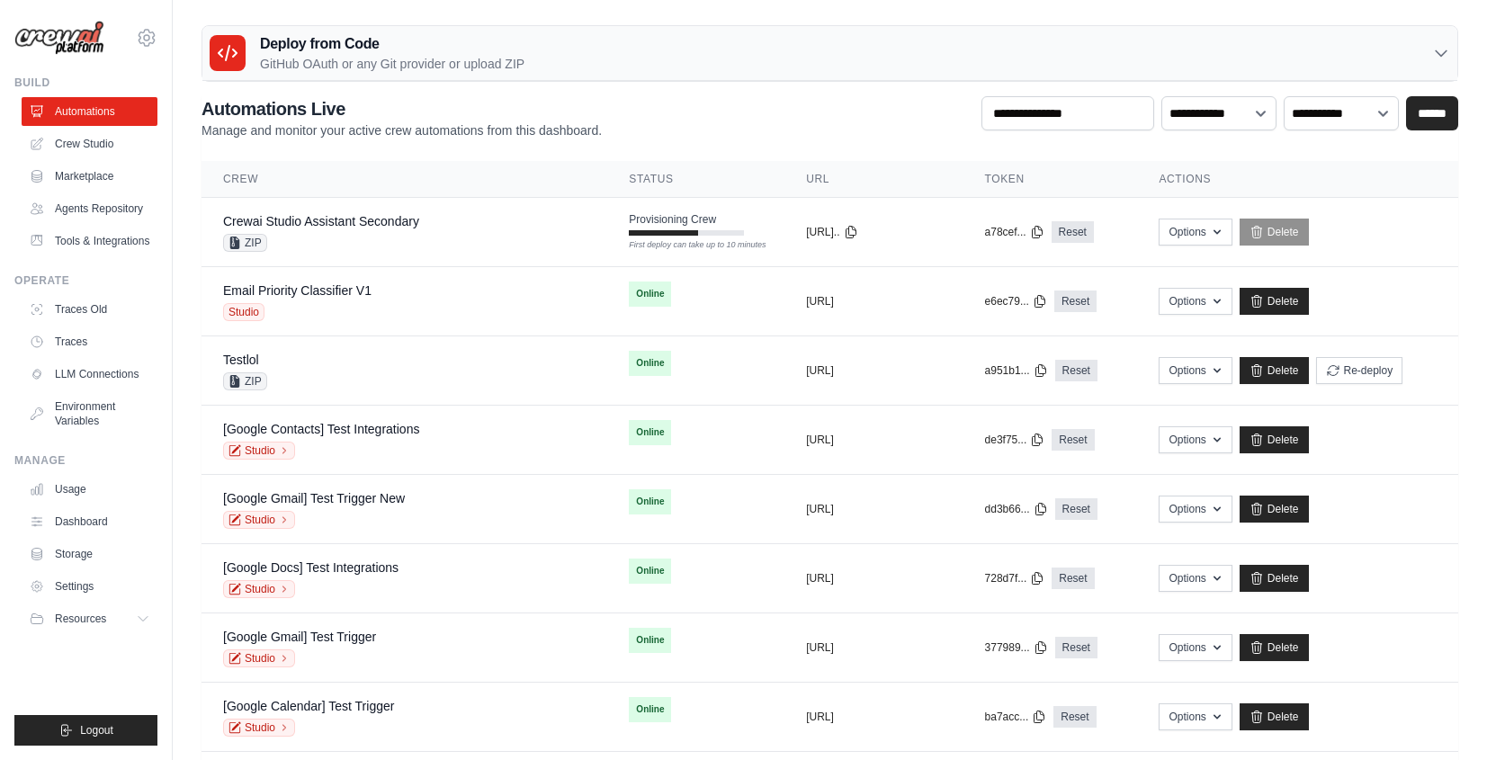
click at [765, 112] on div "**********" at bounding box center [829, 117] width 1257 height 43
click at [116, 150] on link "Crew Studio" at bounding box center [91, 144] width 136 height 29
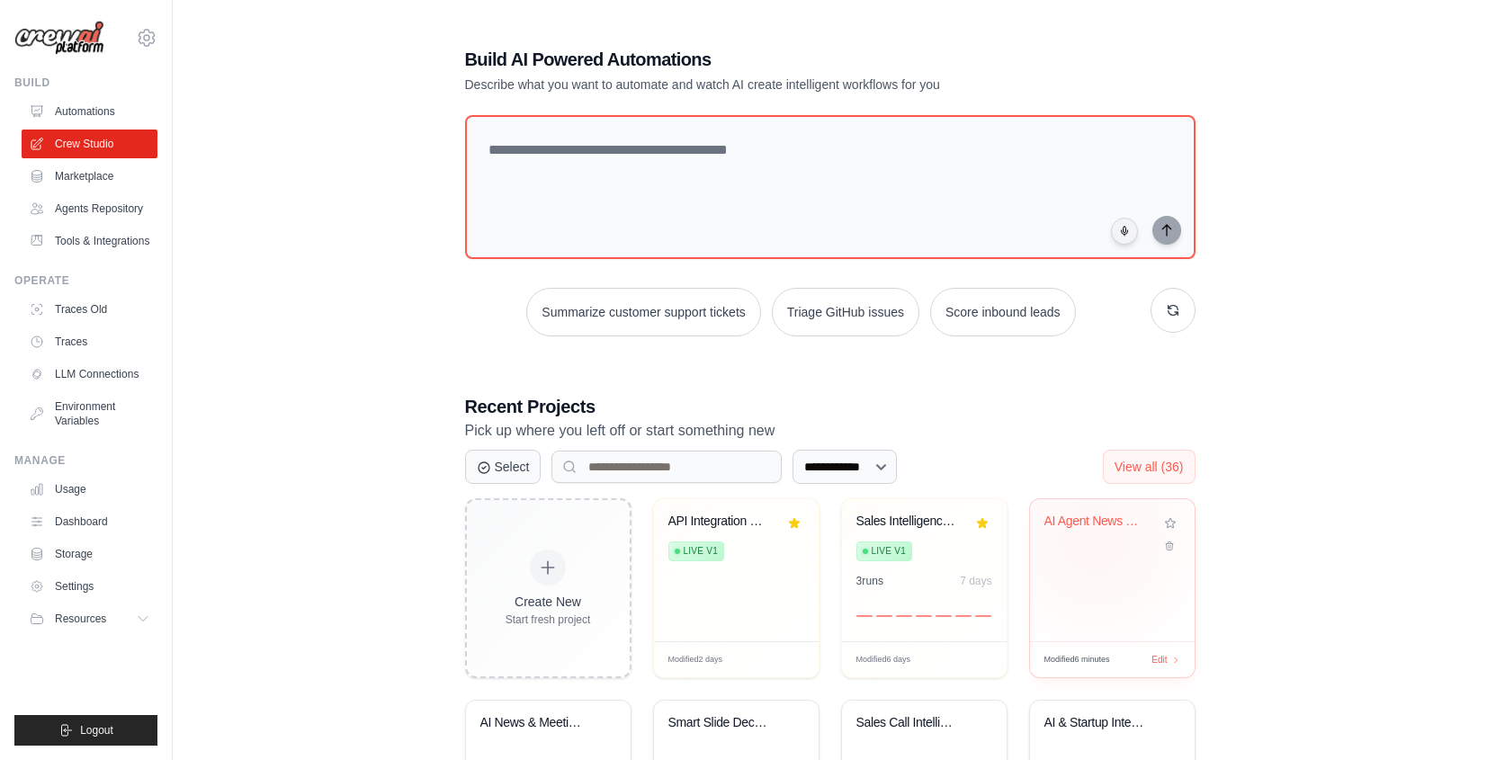
click at [1095, 538] on div "AI Agent News & Meeting Intelligenc..." at bounding box center [1112, 534] width 136 height 41
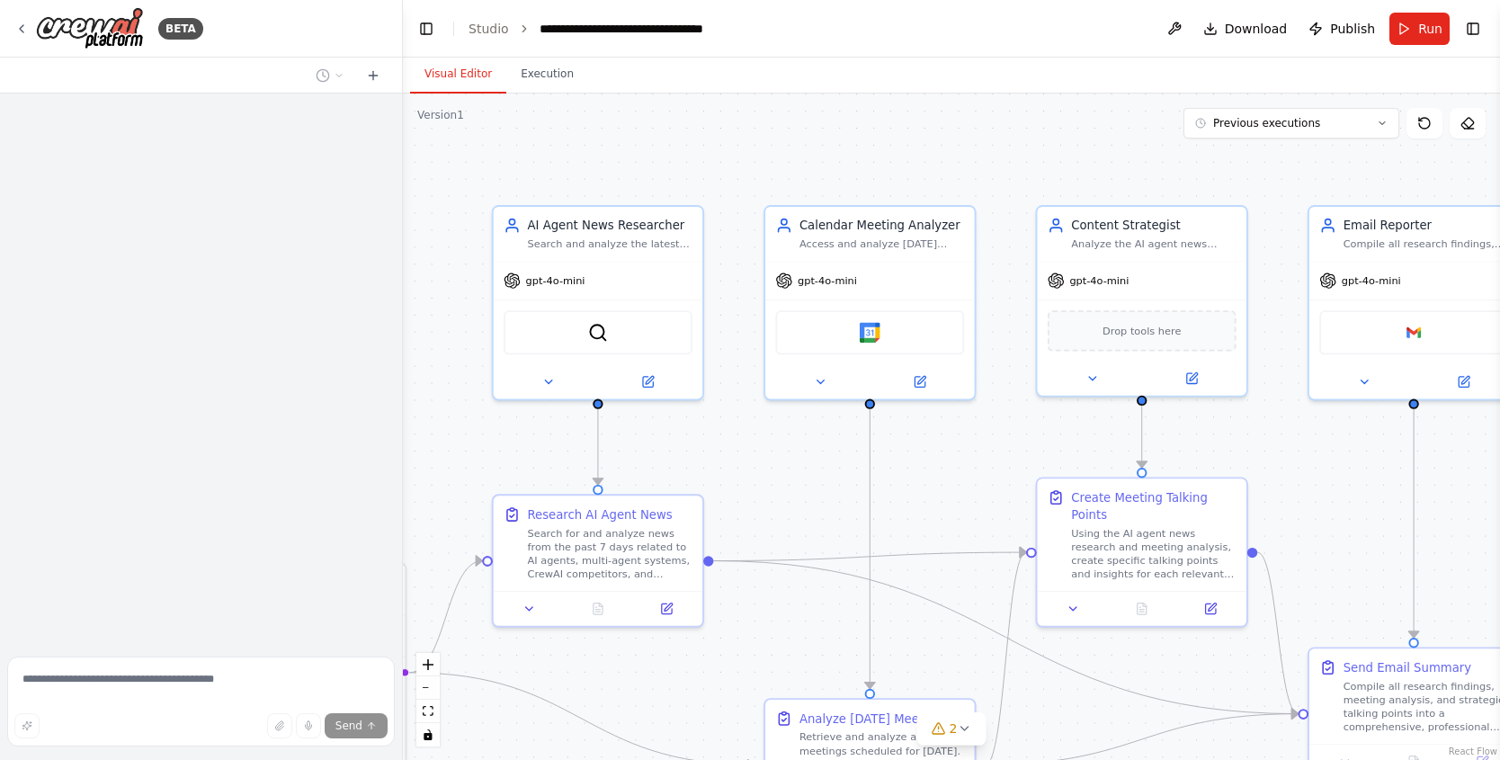
scroll to position [1579, 0]
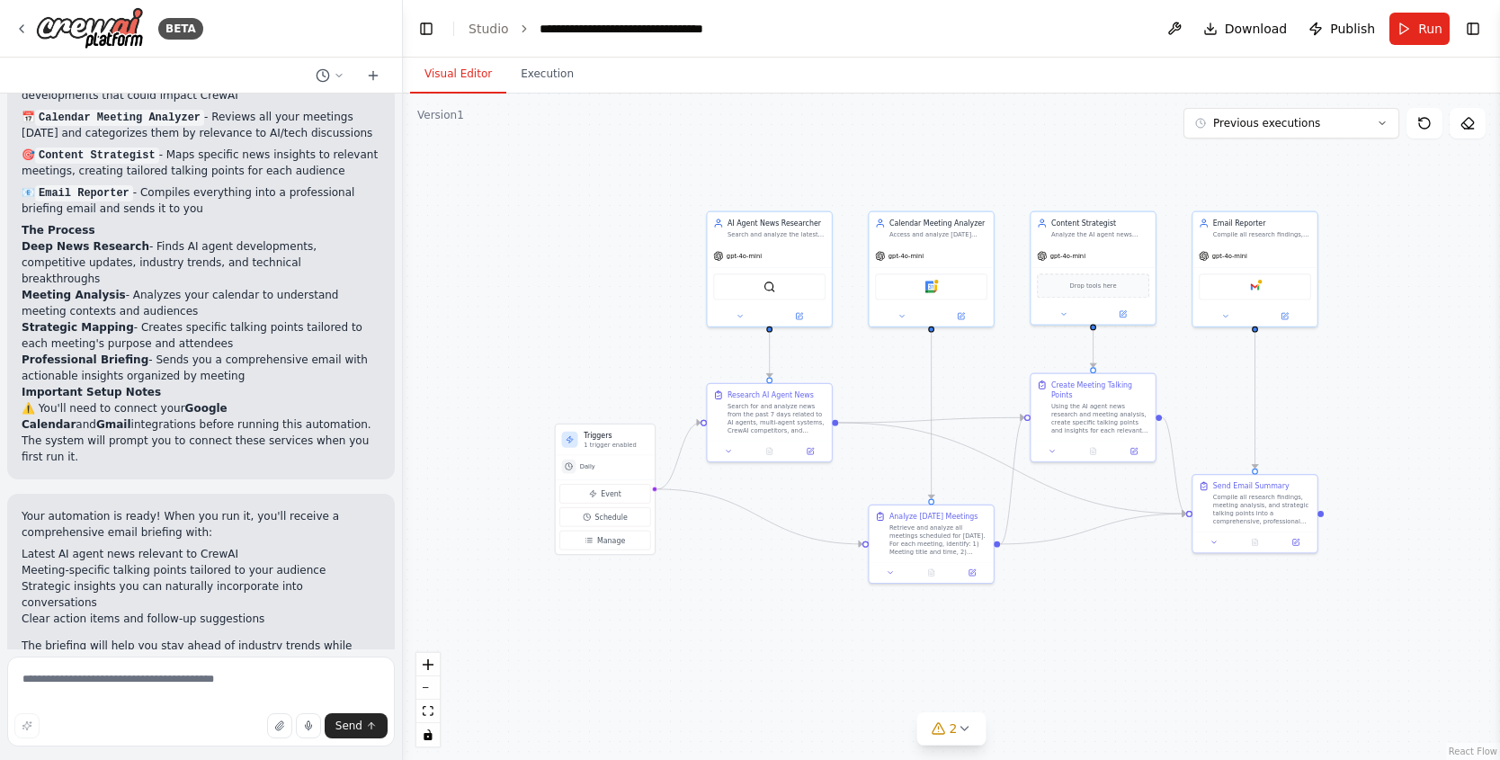
drag, startPoint x: 461, startPoint y: 549, endPoint x: 684, endPoint y: 401, distance: 268.2
click at [684, 401] on div ".deletable-edge-delete-btn { width: 20px; height: 20px; border: 0px solid #ffff…" at bounding box center [951, 427] width 1097 height 666
click at [619, 521] on span "Schedule" at bounding box center [613, 516] width 32 height 10
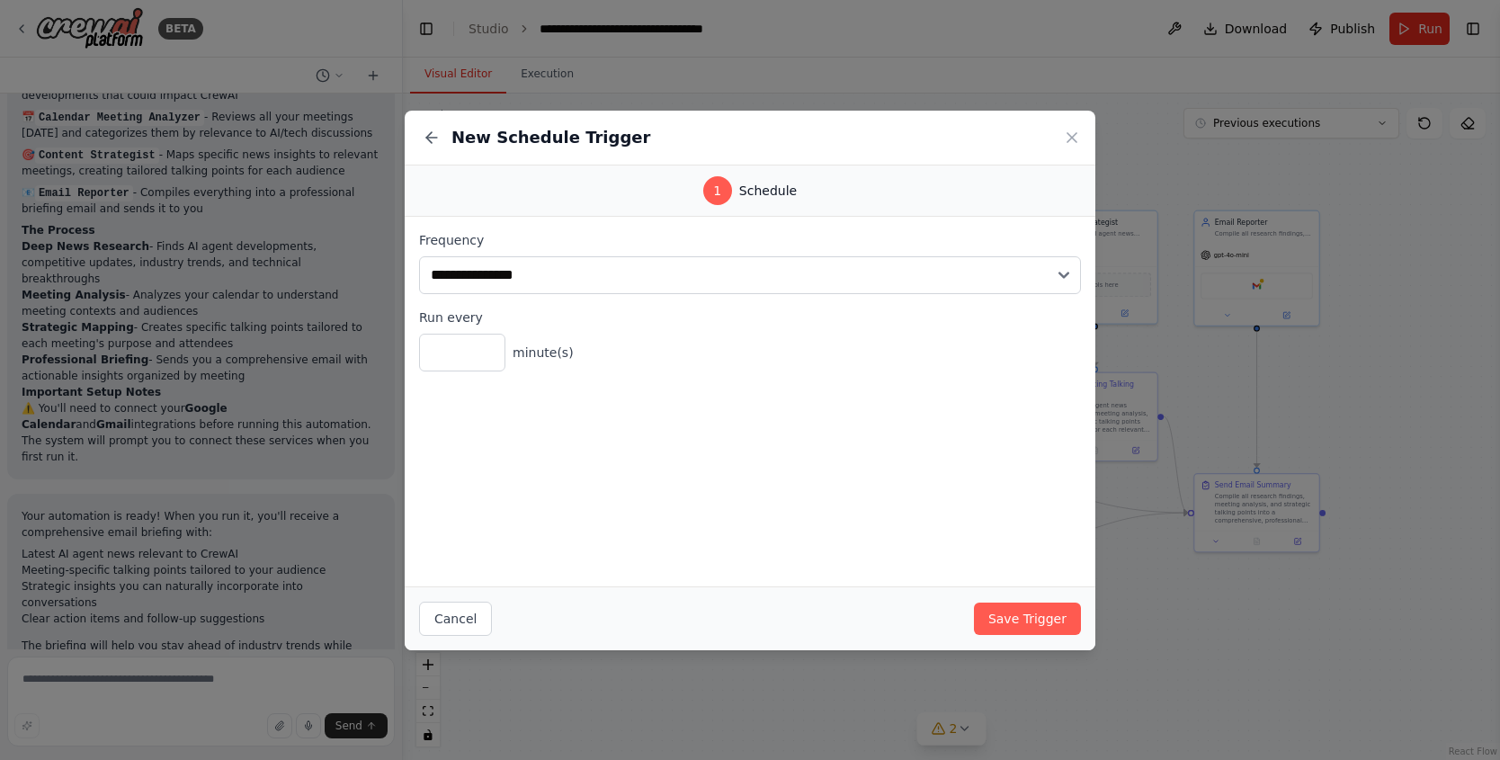
drag, startPoint x: 688, startPoint y: 727, endPoint x: 619, endPoint y: 635, distance: 114.9
click at [688, 726] on div "**********" at bounding box center [750, 380] width 1500 height 760
click at [452, 614] on button "Cancel" at bounding box center [455, 619] width 73 height 34
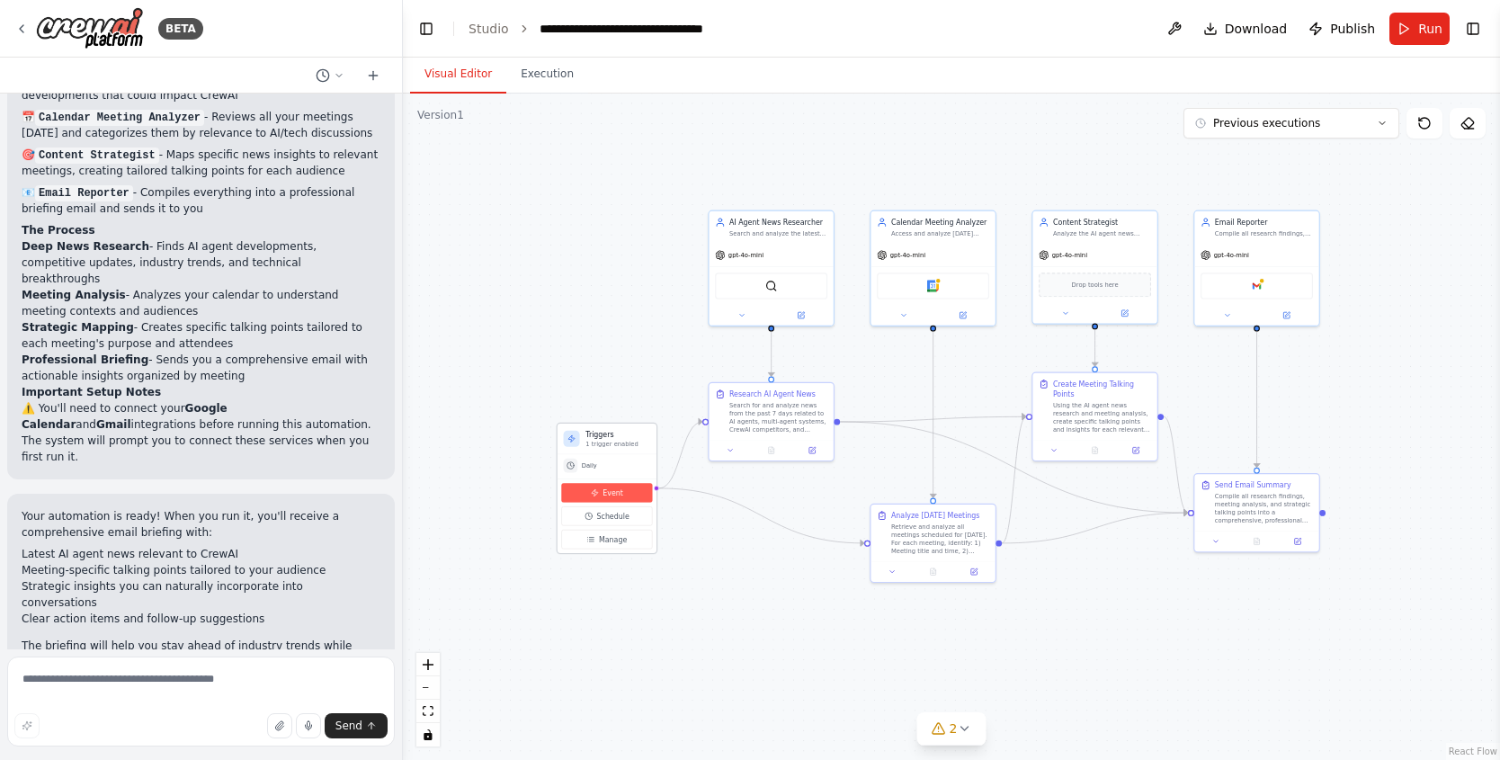
click at [615, 487] on button "Event" at bounding box center [606, 492] width 91 height 19
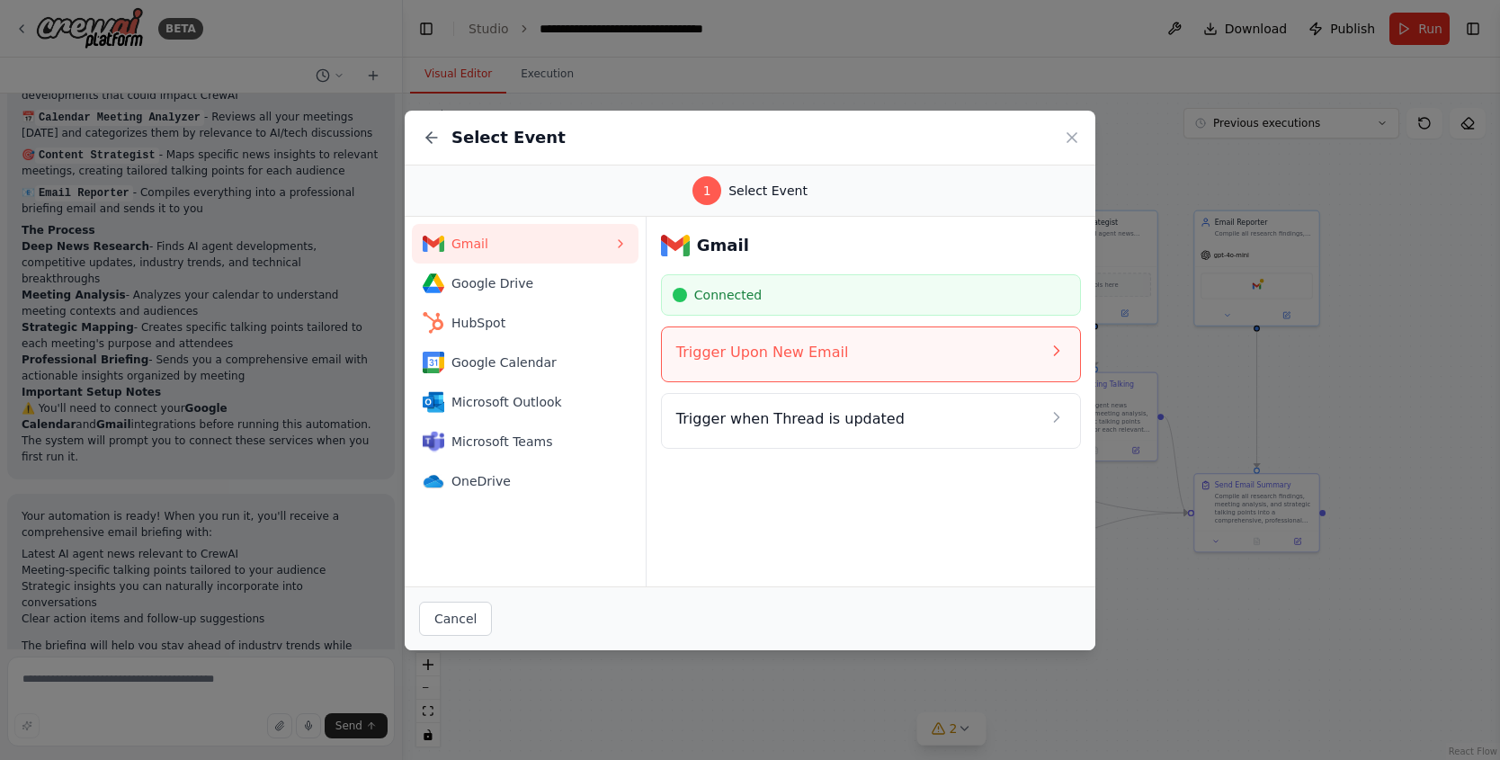
click at [691, 360] on h4 "Trigger Upon New Email" at bounding box center [858, 353] width 364 height 22
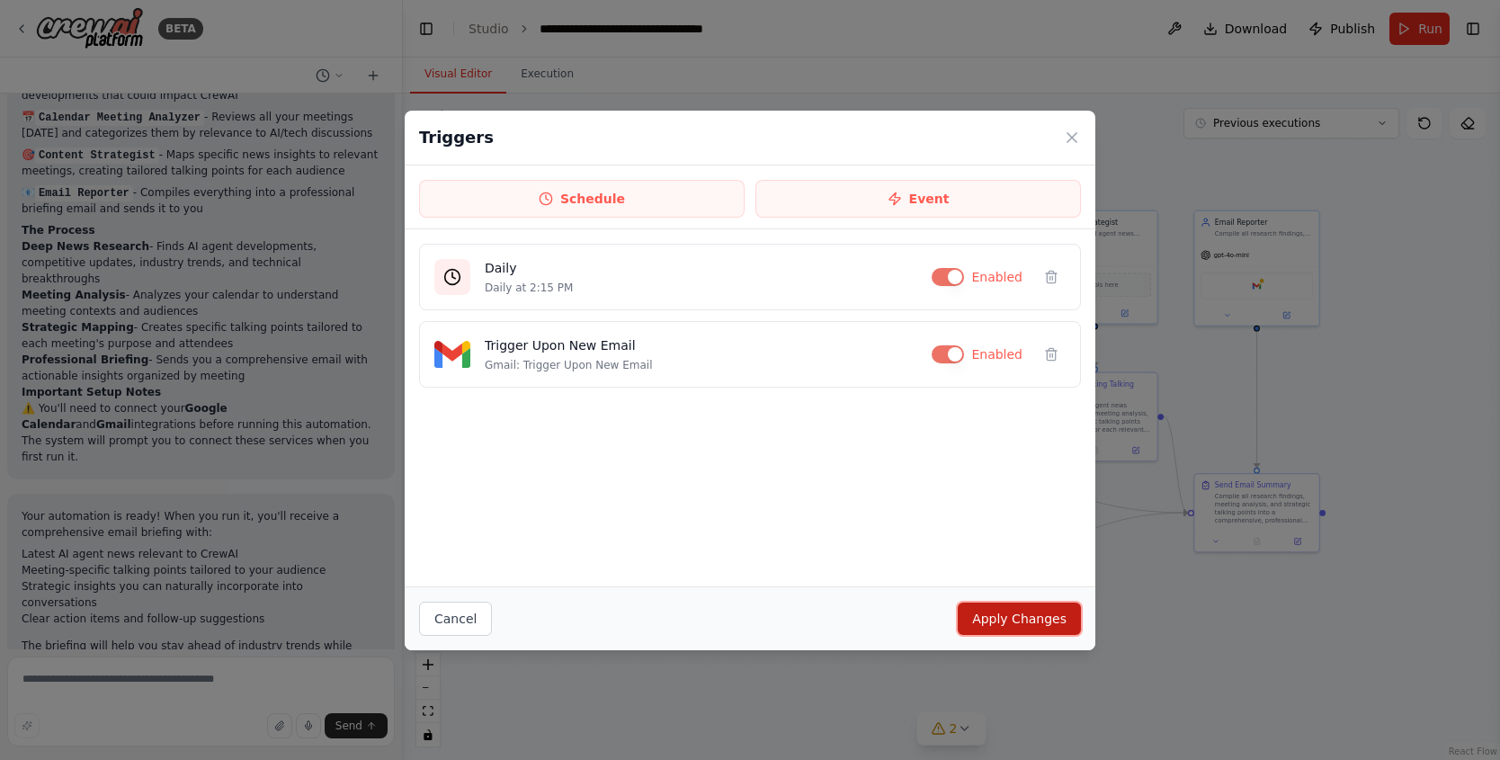
click at [1046, 613] on button "Apply Changes" at bounding box center [1019, 619] width 123 height 32
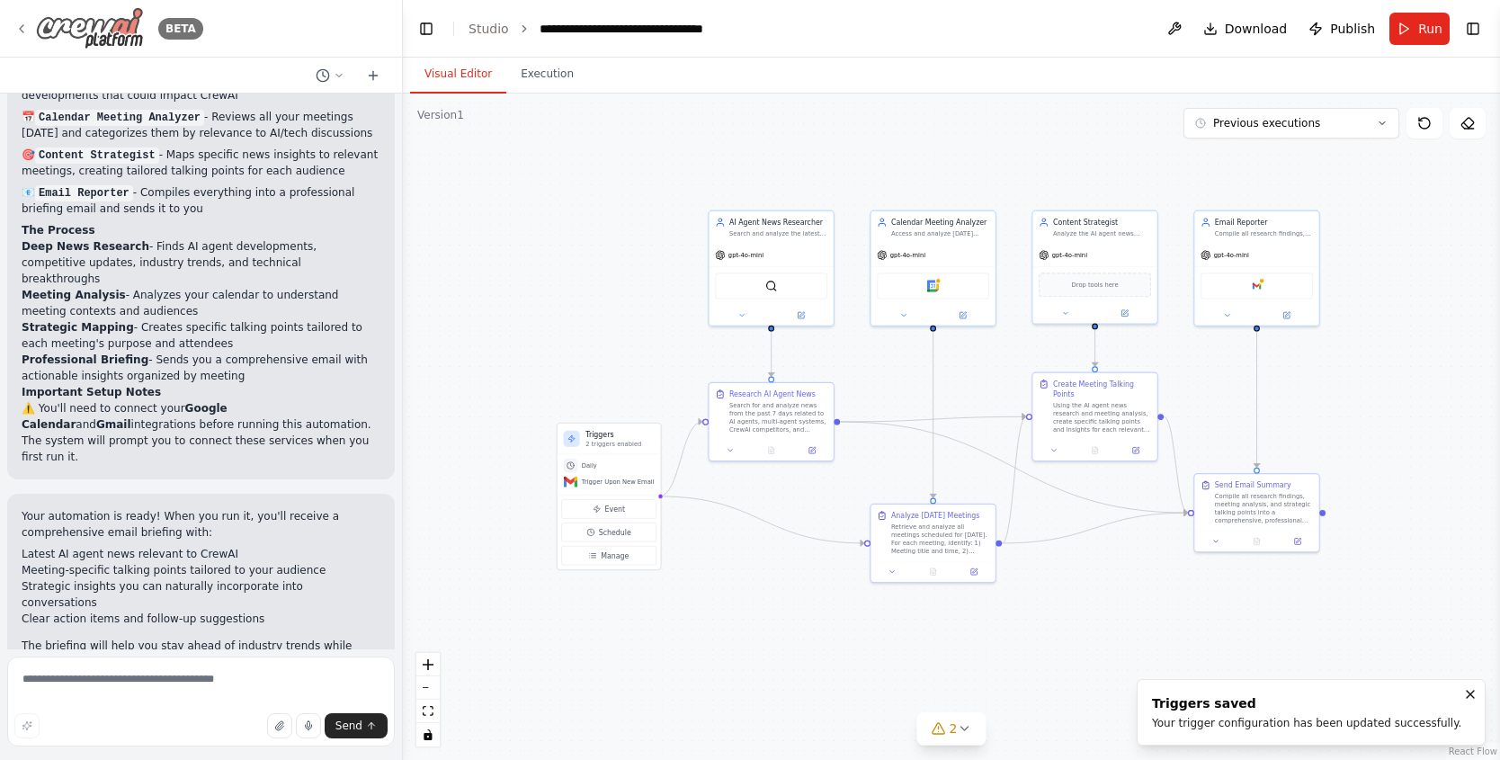
click at [18, 23] on icon at bounding box center [21, 29] width 14 height 14
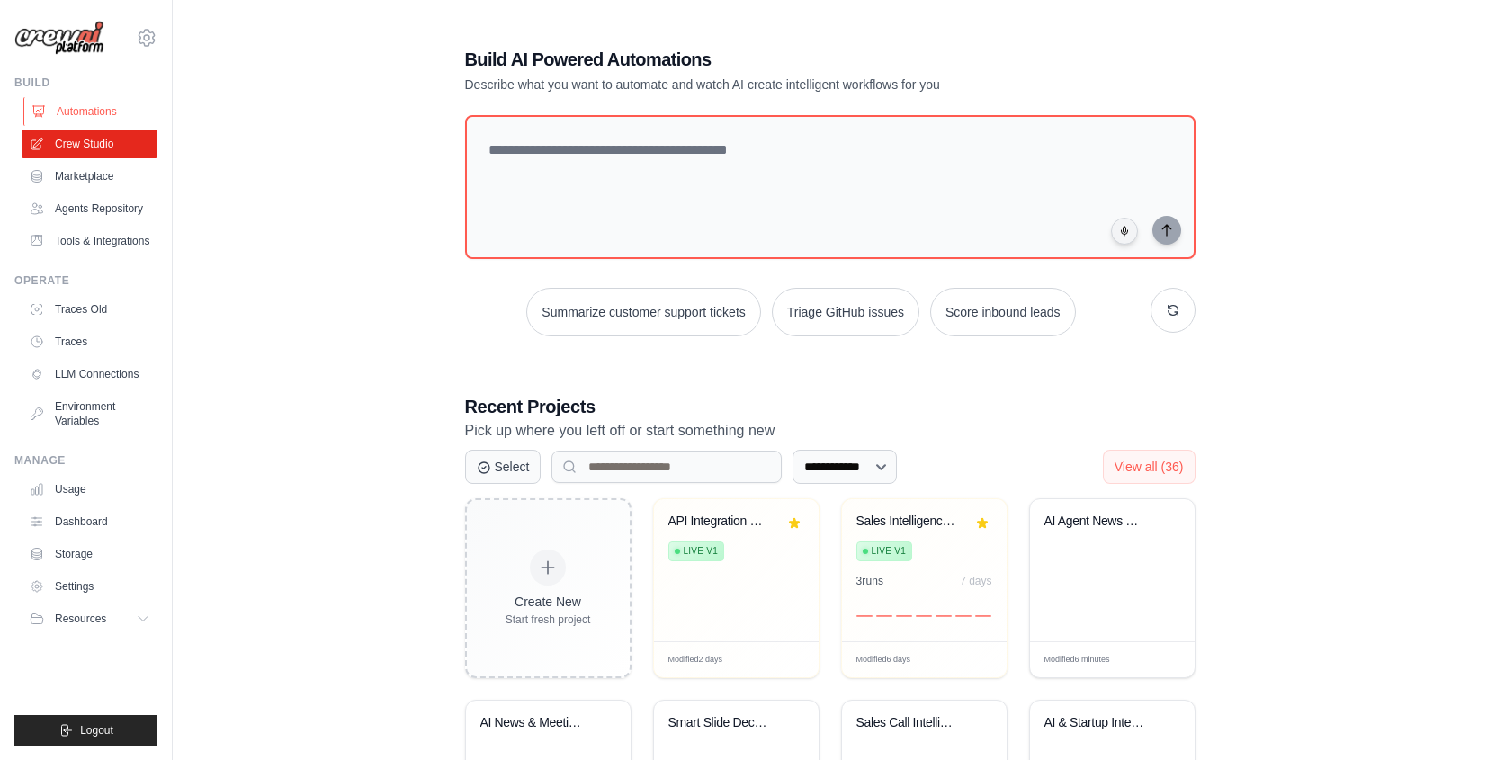
click at [49, 122] on link "Automations" at bounding box center [91, 111] width 136 height 29
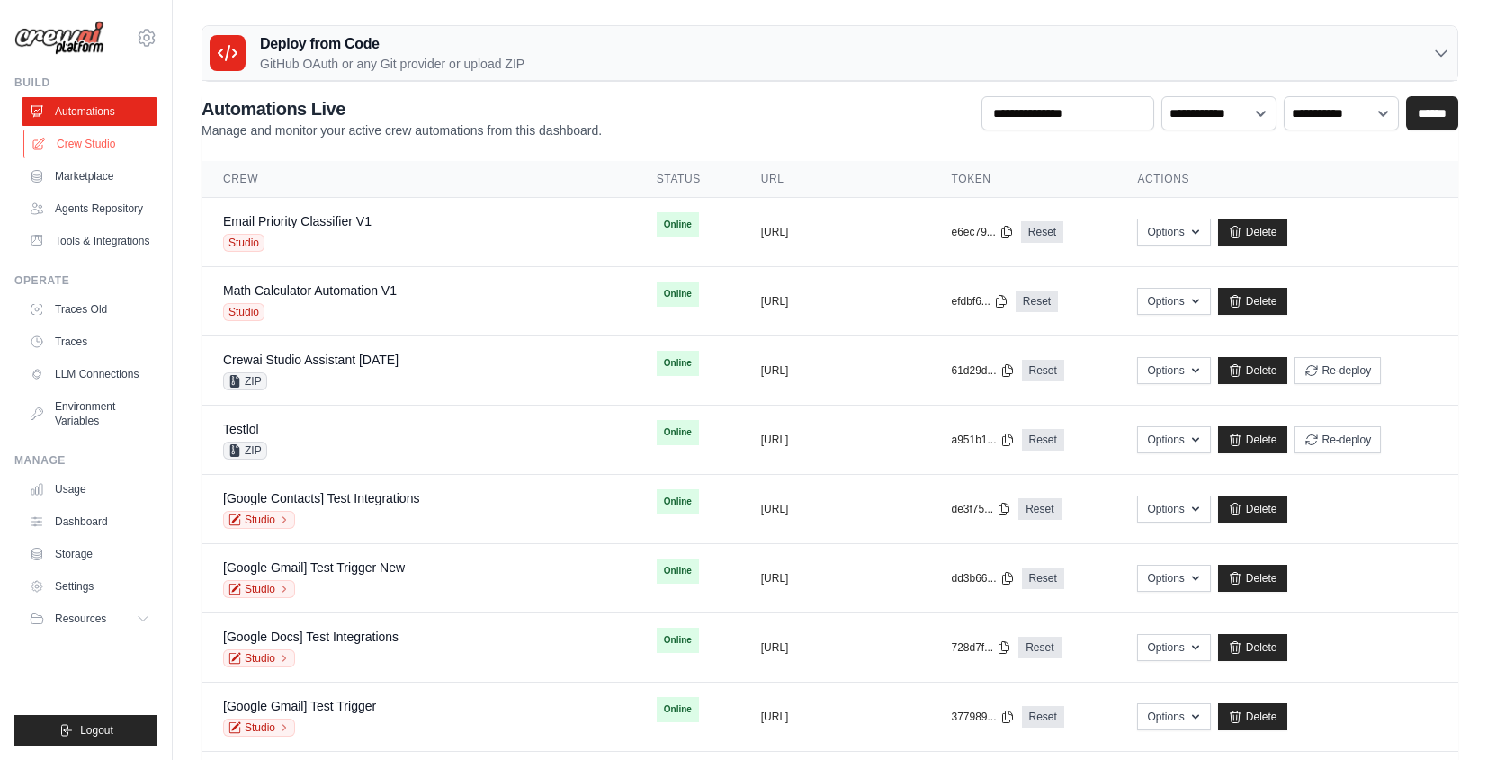
click at [111, 146] on link "Crew Studio" at bounding box center [91, 144] width 136 height 29
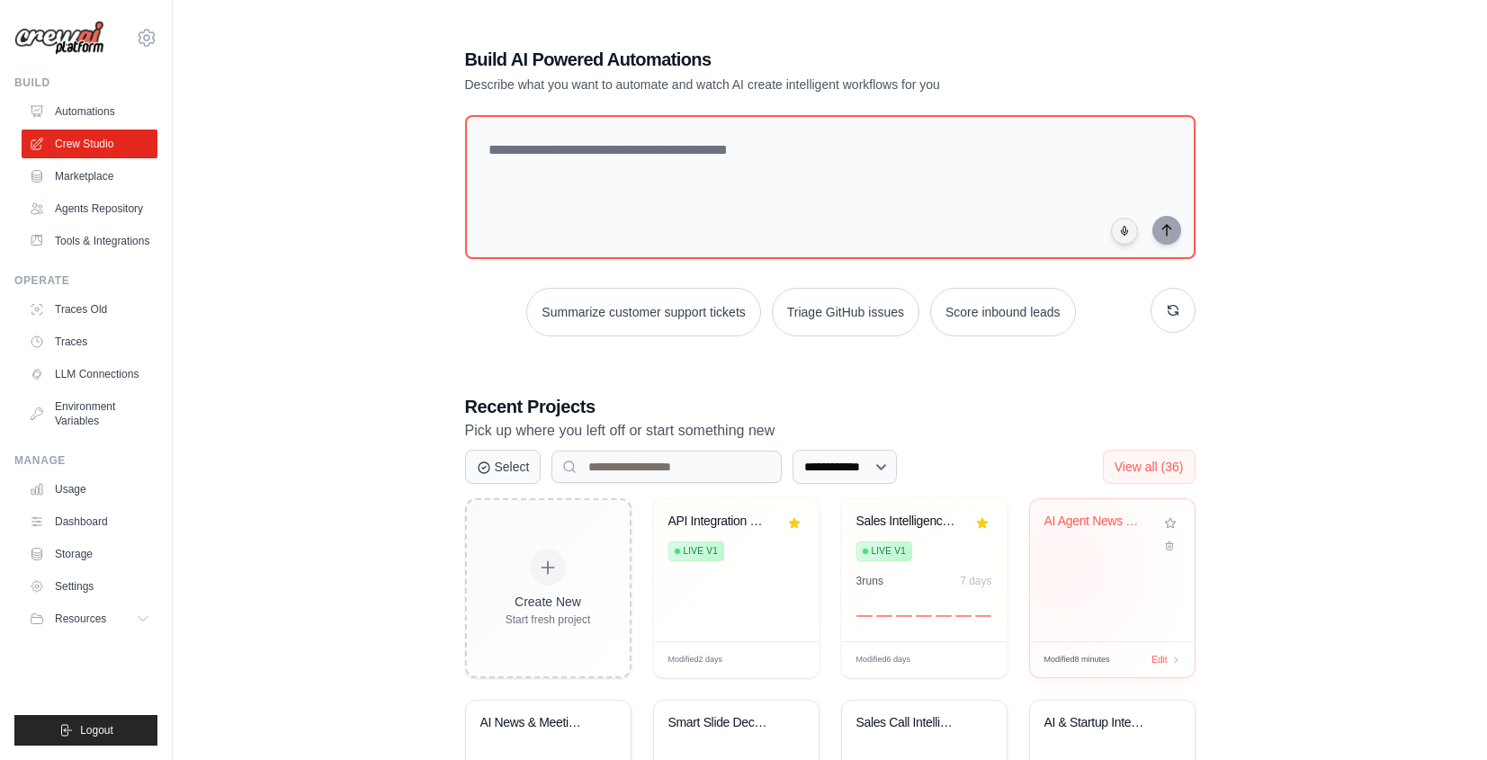
click at [1062, 566] on div "AI Agent News & Meeting Intelligenc..." at bounding box center [1112, 570] width 165 height 142
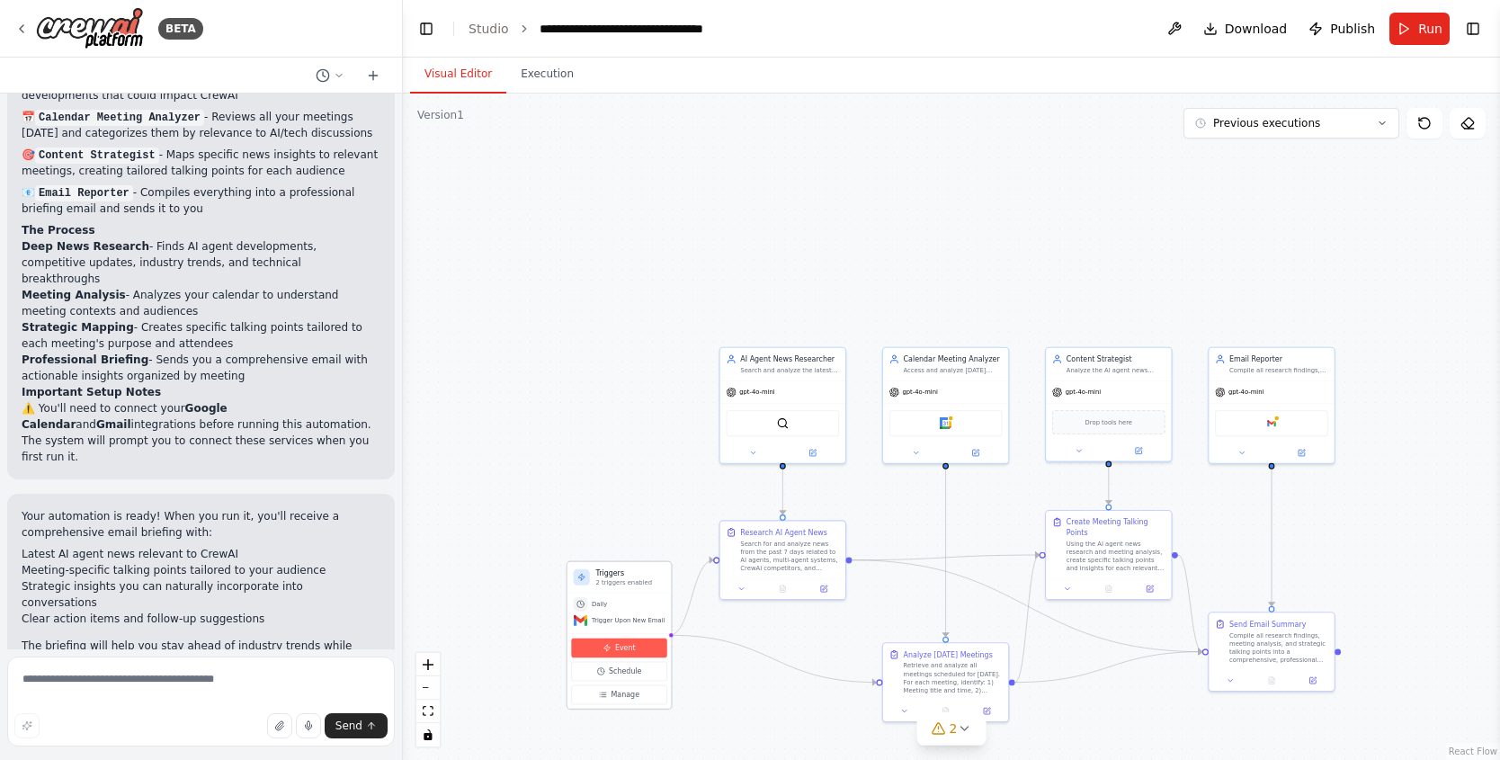
click at [640, 650] on button "Event" at bounding box center [618, 649] width 95 height 20
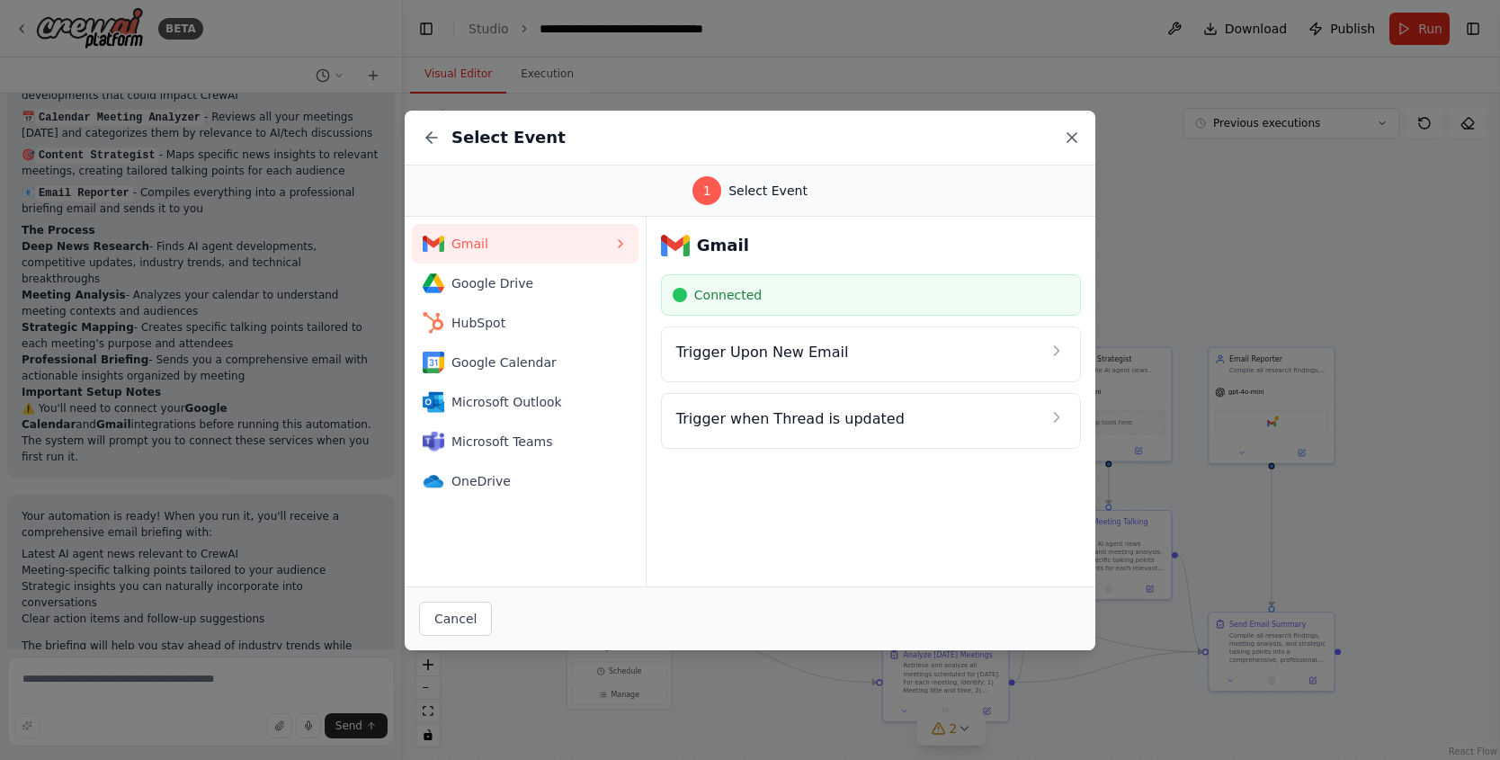
click at [1069, 137] on icon at bounding box center [1072, 138] width 18 height 18
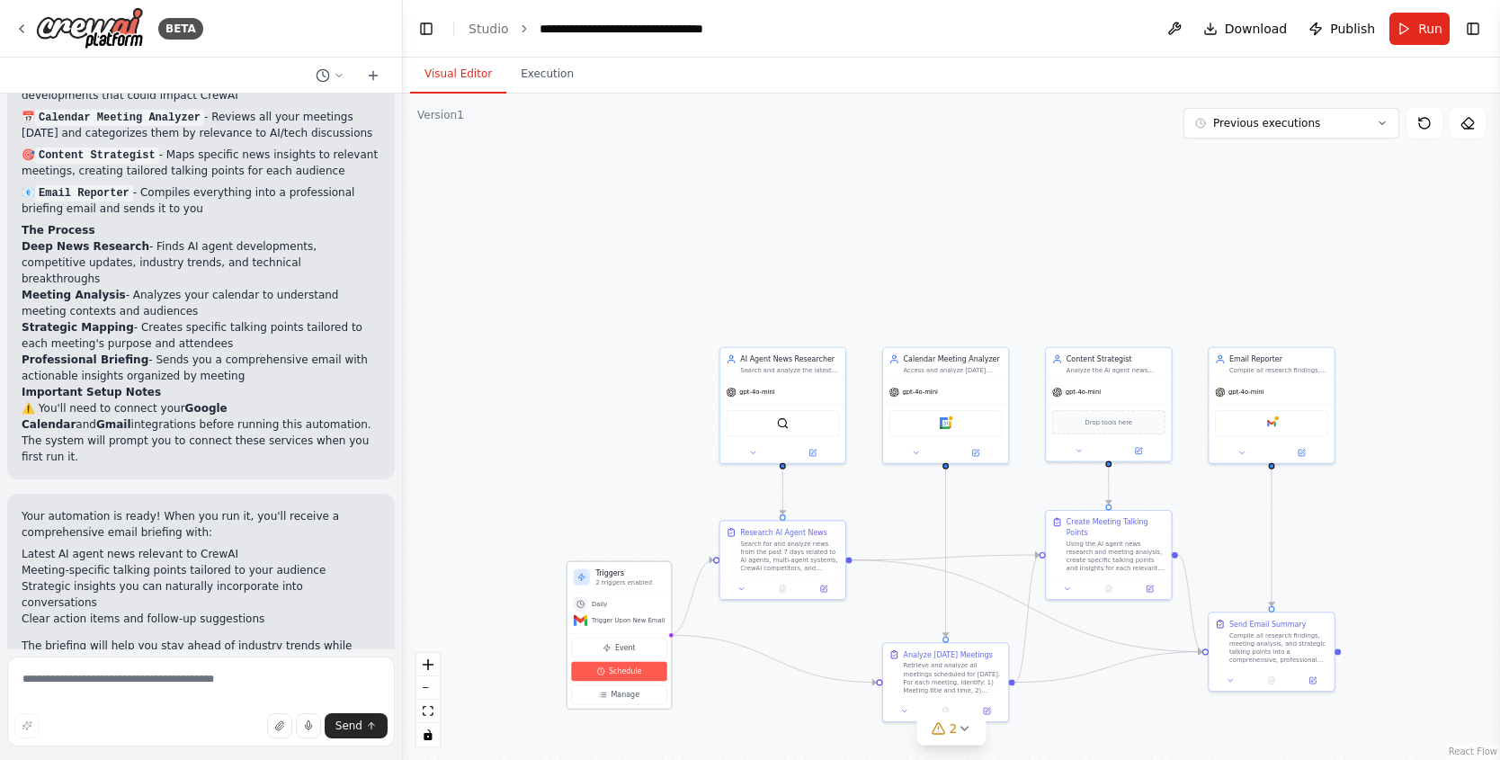
click at [642, 677] on button "Schedule" at bounding box center [618, 672] width 95 height 20
click at [637, 676] on button "Schedule" at bounding box center [618, 672] width 95 height 20
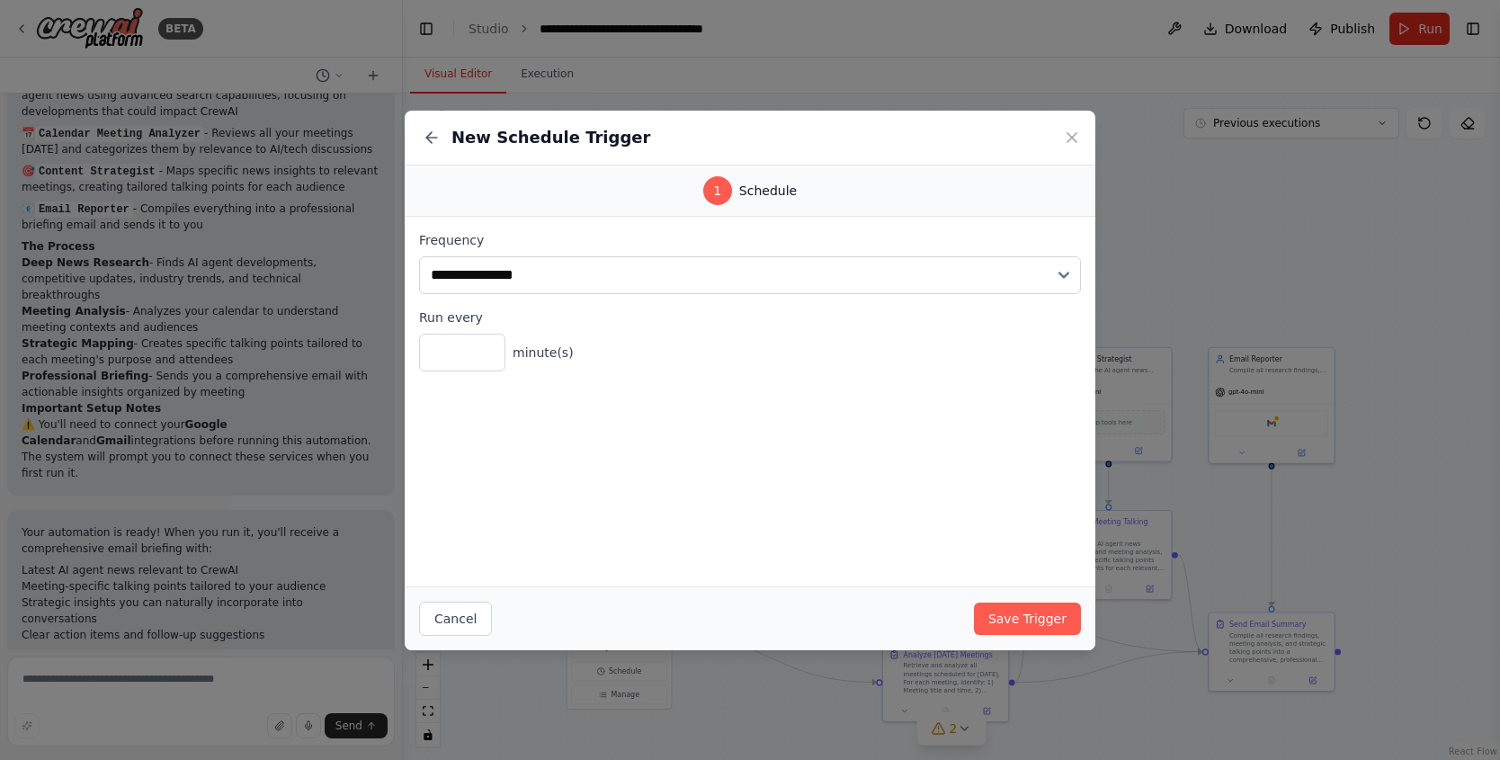
scroll to position [1579, 0]
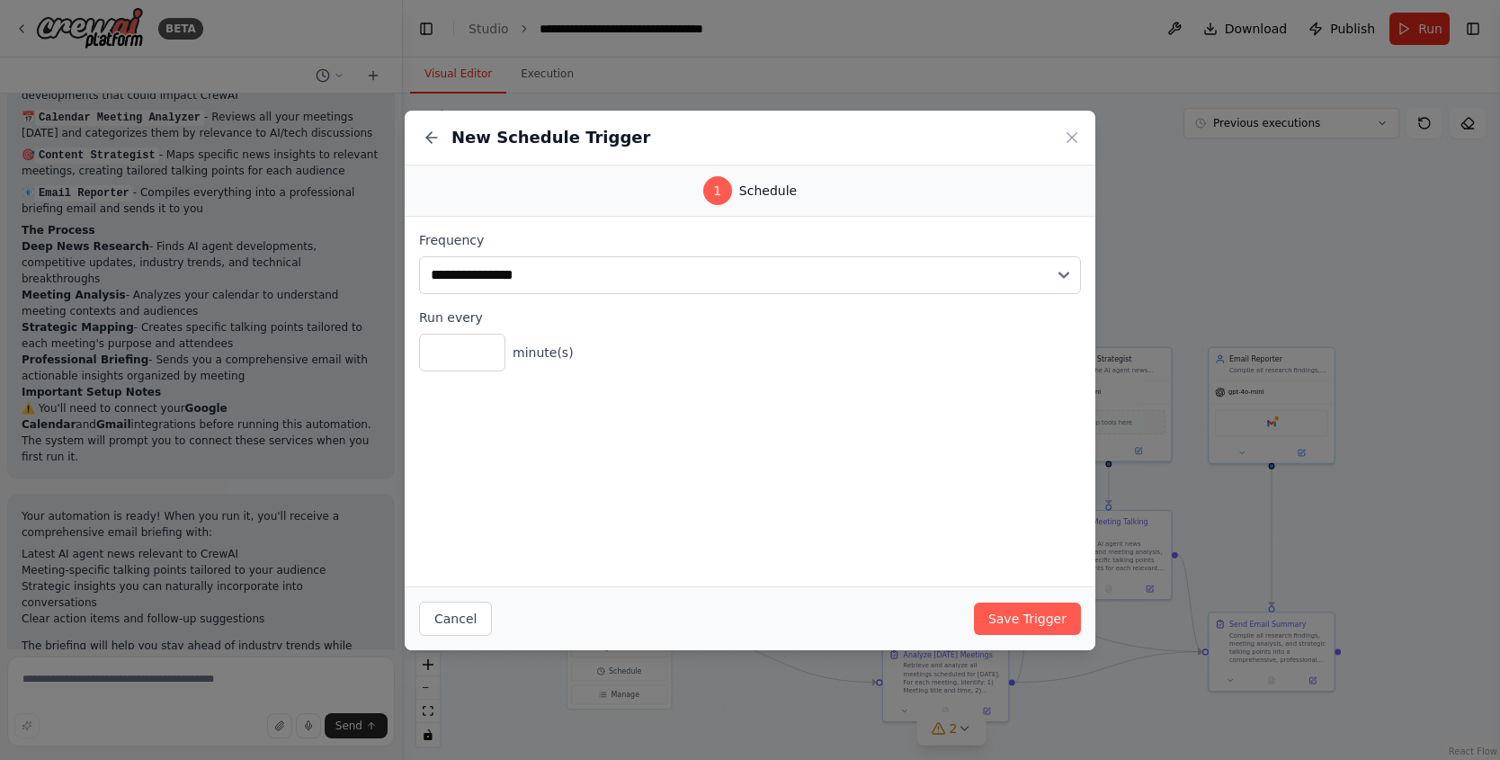
click at [243, 19] on div "**********" at bounding box center [750, 380] width 1500 height 760
click at [131, 21] on div "**********" at bounding box center [750, 380] width 1500 height 760
click at [23, 32] on div "**********" at bounding box center [750, 380] width 1500 height 760
click at [29, 26] on div "**********" at bounding box center [750, 380] width 1500 height 760
click at [49, 31] on div "**********" at bounding box center [750, 380] width 1500 height 760
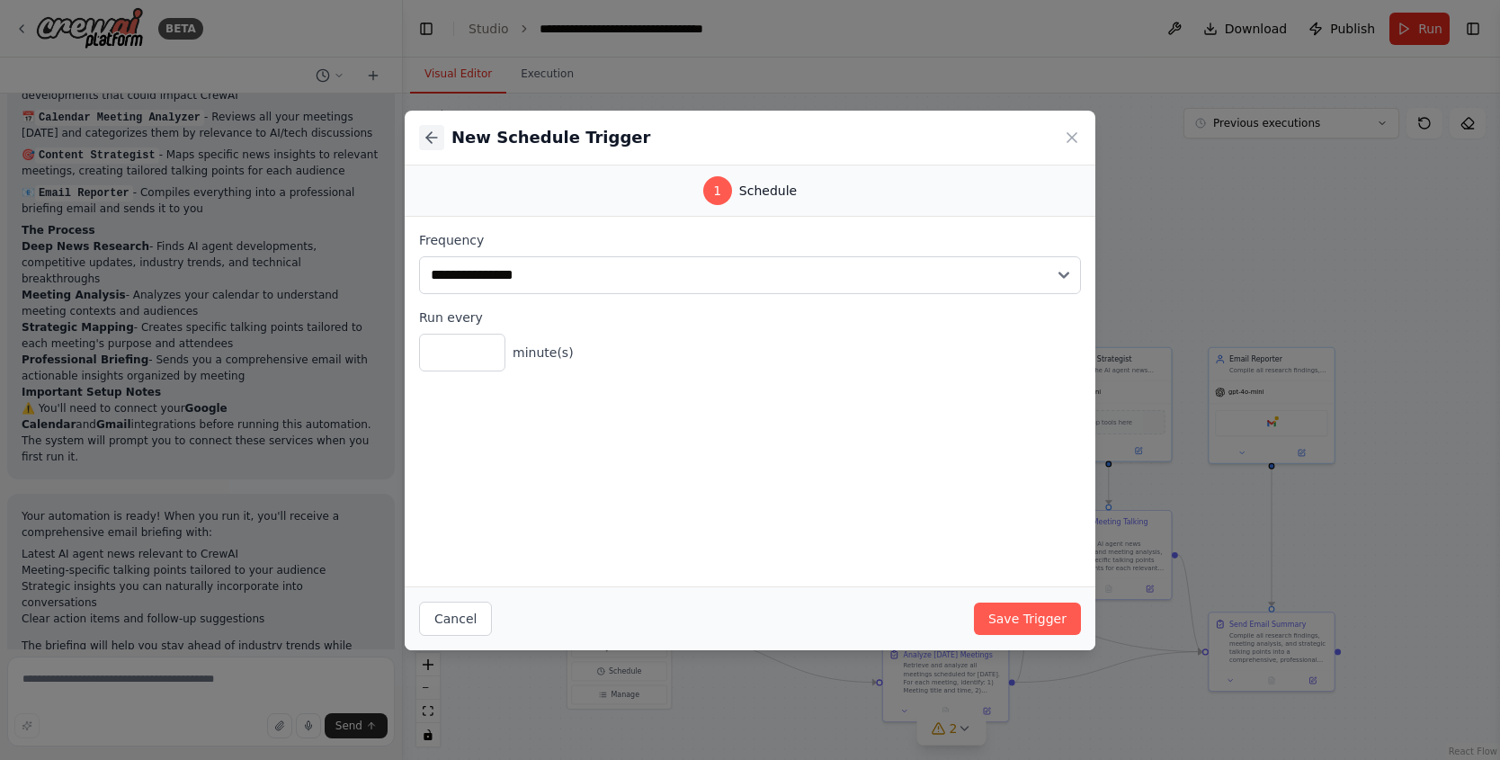
click at [431, 138] on icon at bounding box center [431, 138] width 11 height 0
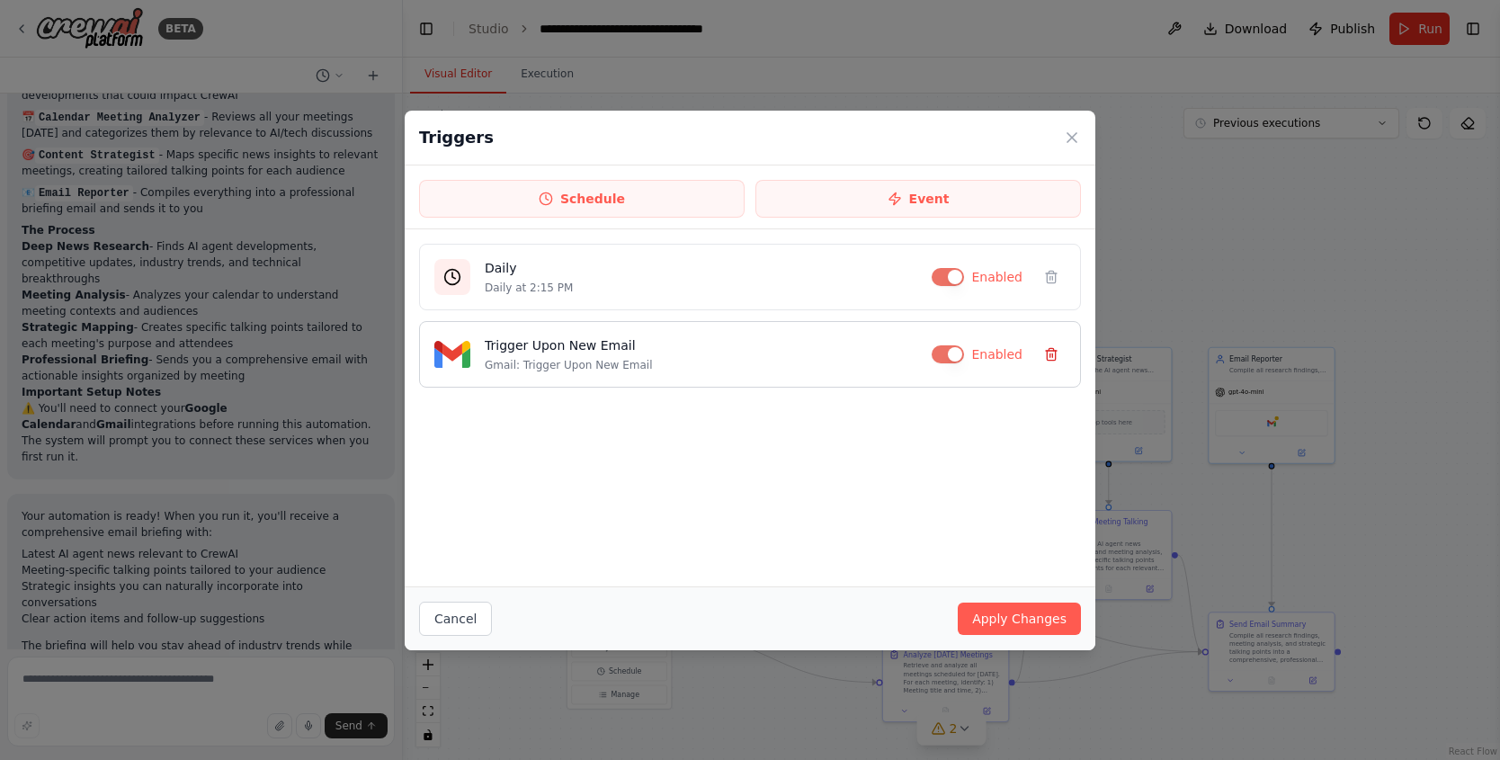
click at [1049, 352] on icon at bounding box center [1051, 354] width 14 height 14
click at [1008, 596] on div "Cancel Apply Changes" at bounding box center [750, 618] width 691 height 64
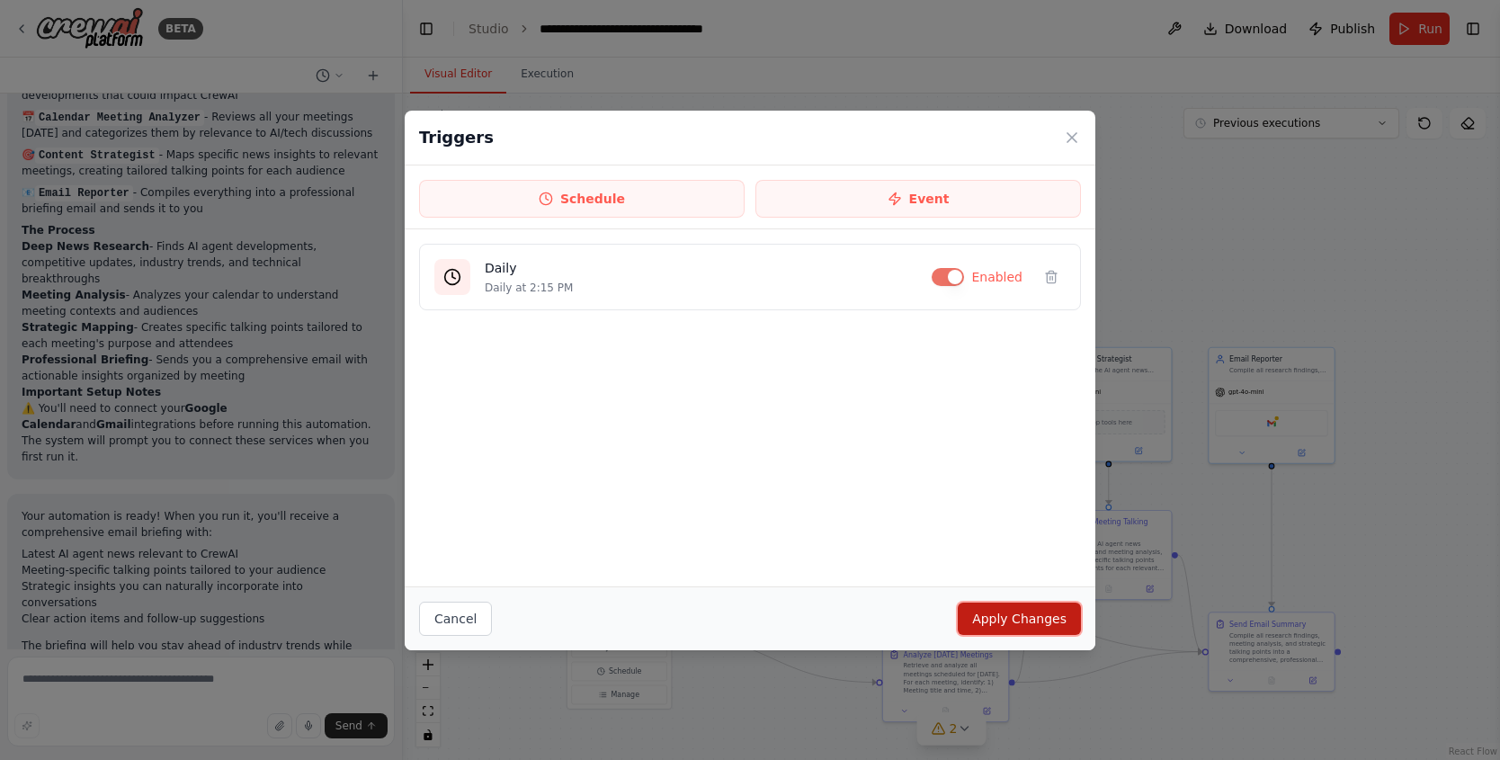
click at [1008, 620] on button "Apply Changes" at bounding box center [1019, 619] width 123 height 32
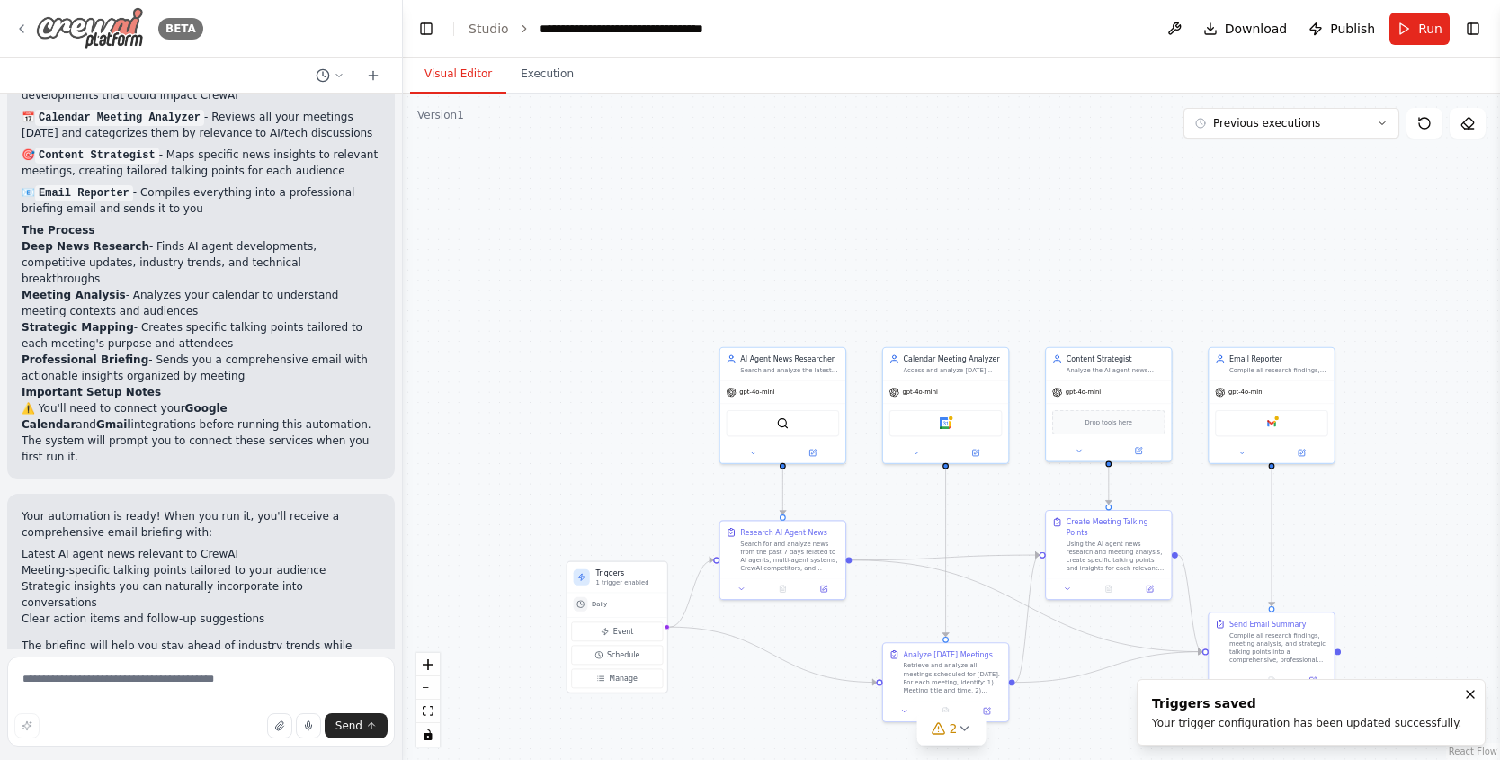
click at [22, 23] on icon at bounding box center [21, 29] width 14 height 14
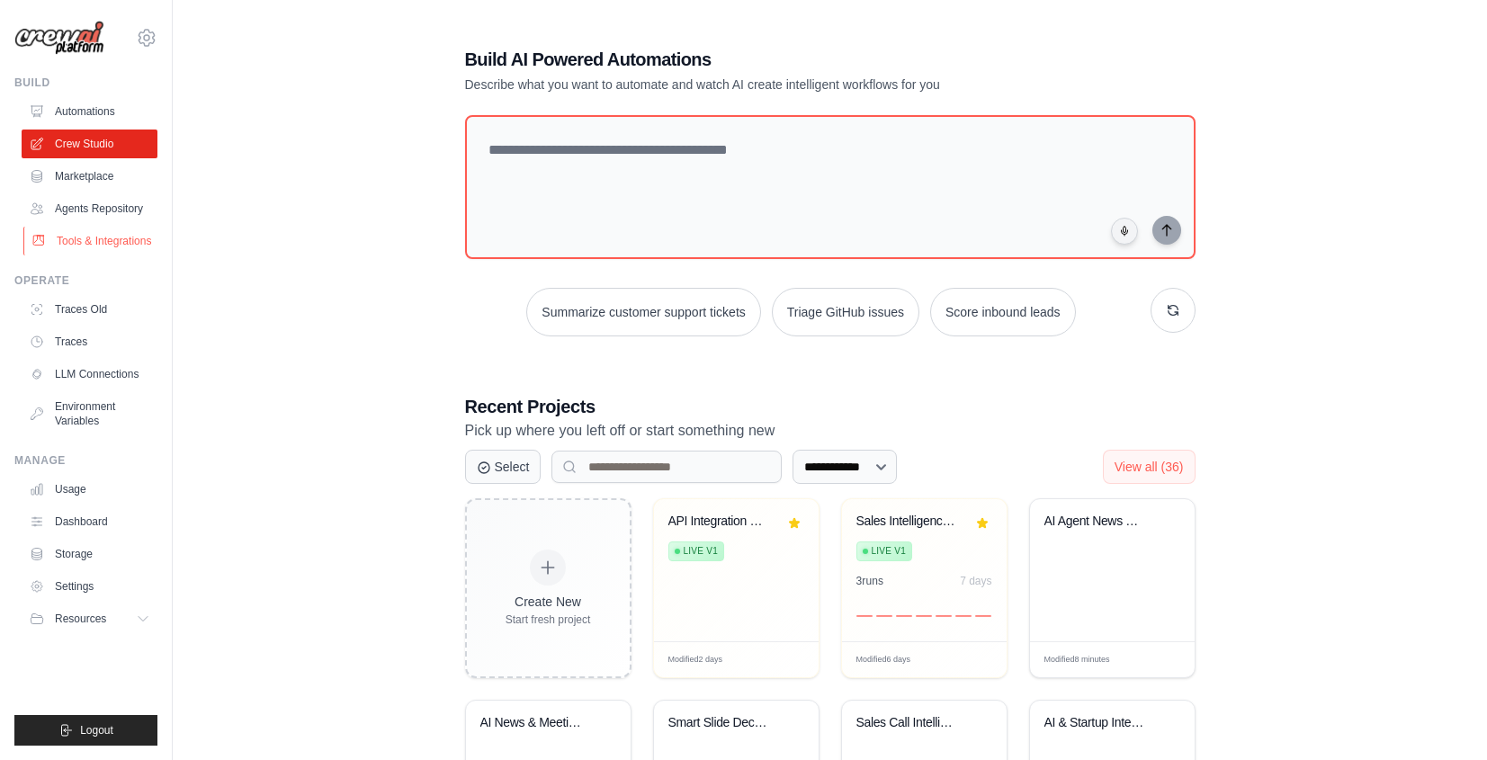
click at [141, 231] on link "Tools & Integrations" at bounding box center [91, 241] width 136 height 29
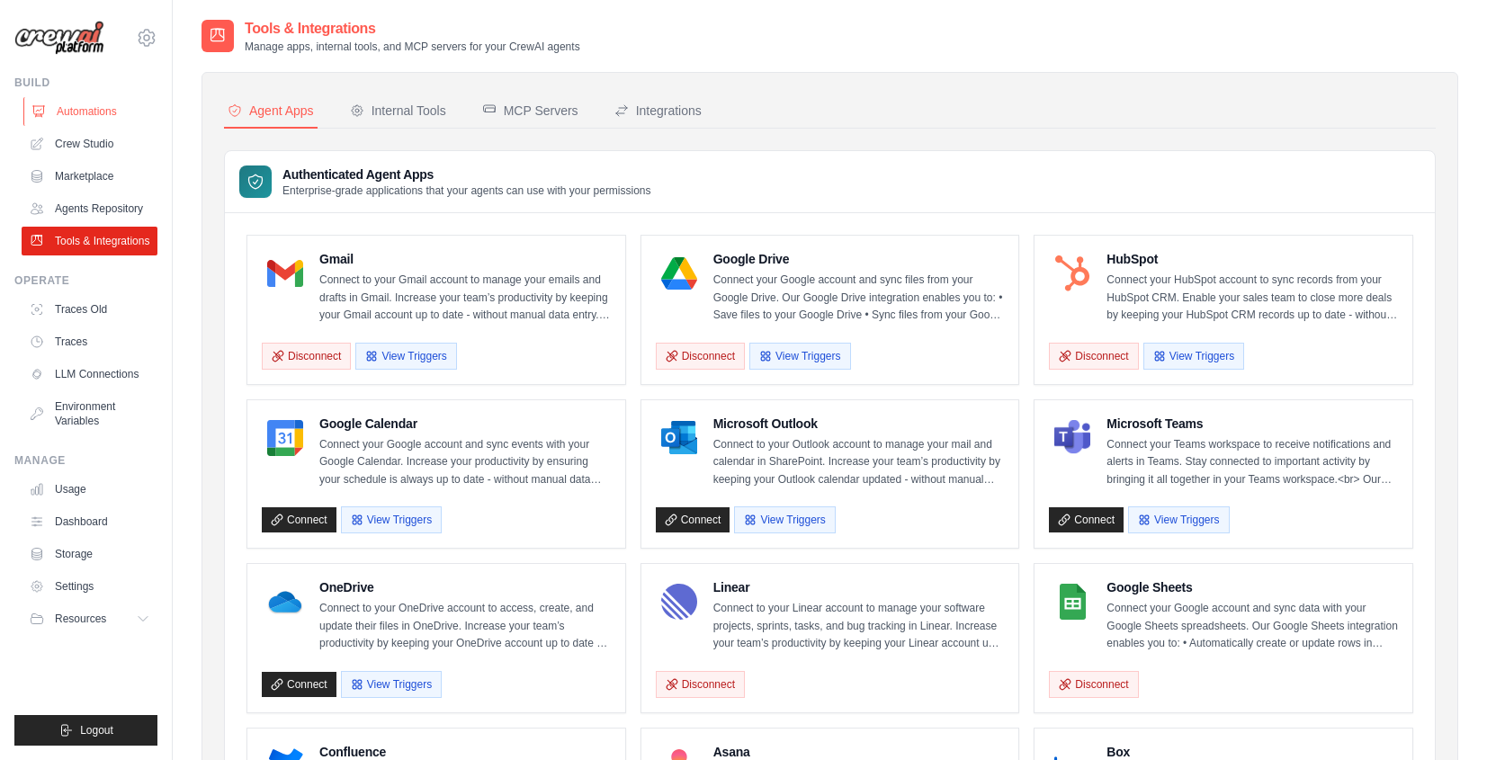
click at [112, 119] on link "Automations" at bounding box center [91, 111] width 136 height 29
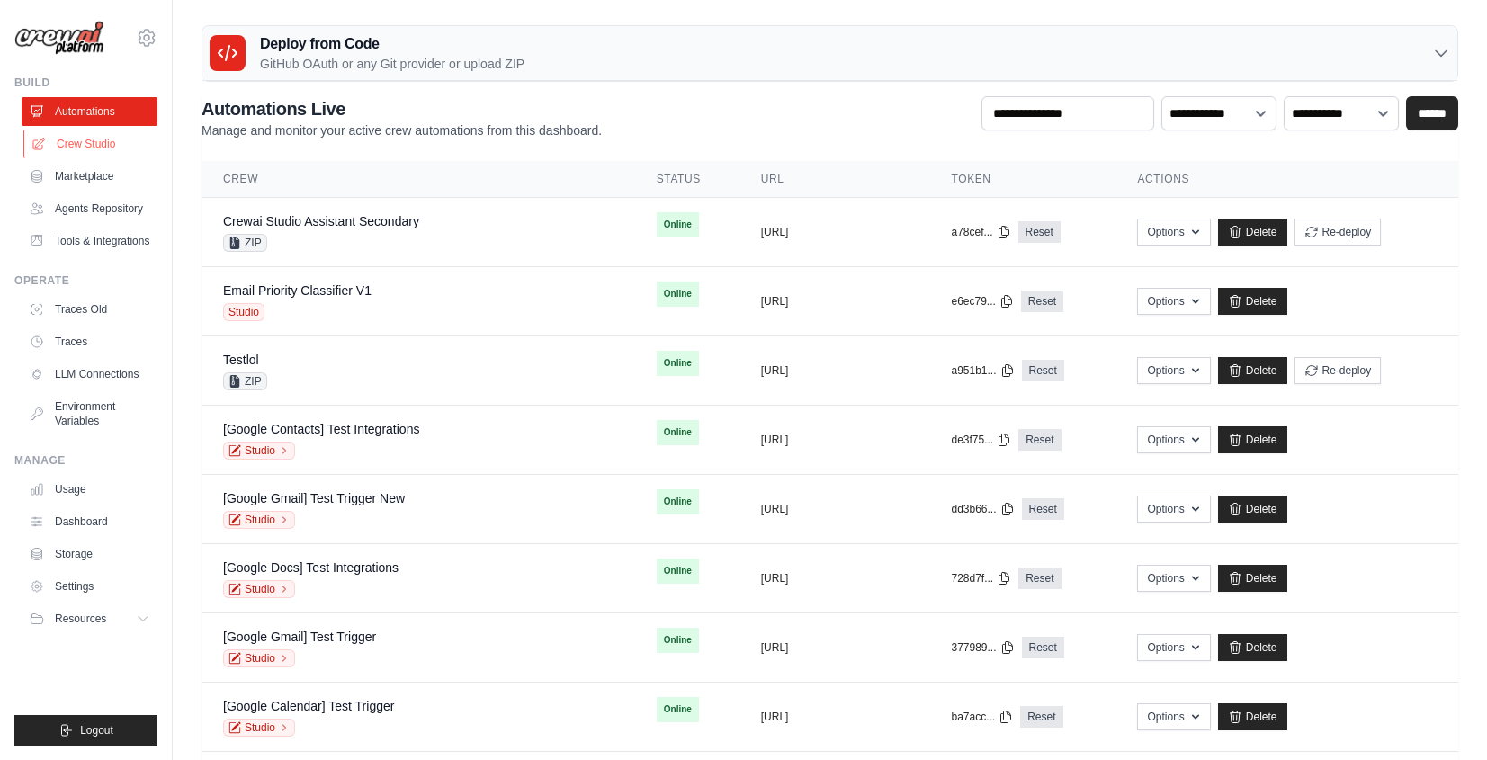
click at [109, 151] on link "Crew Studio" at bounding box center [91, 144] width 136 height 29
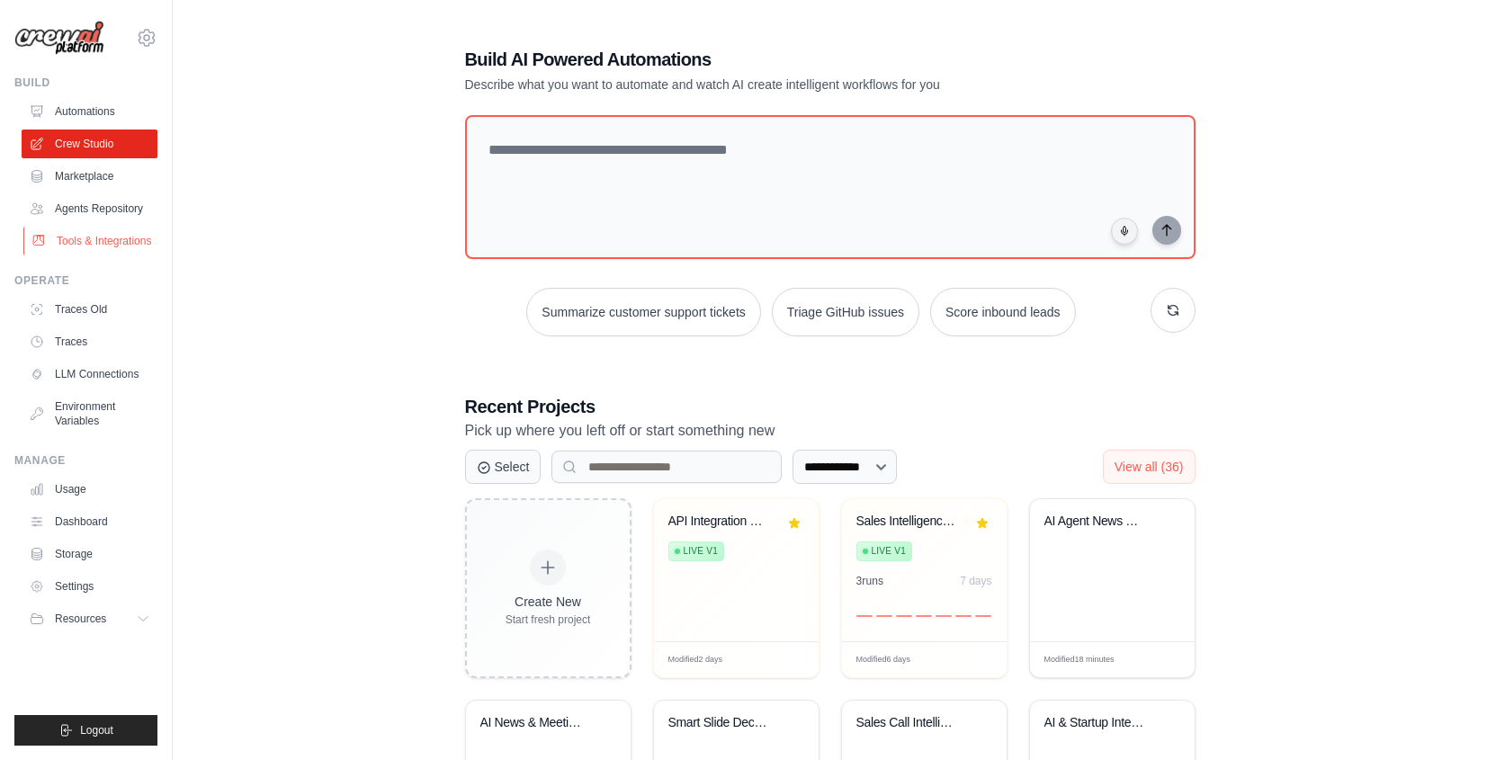
click at [116, 247] on link "Tools & Integrations" at bounding box center [91, 241] width 136 height 29
